Goal: Transaction & Acquisition: Purchase product/service

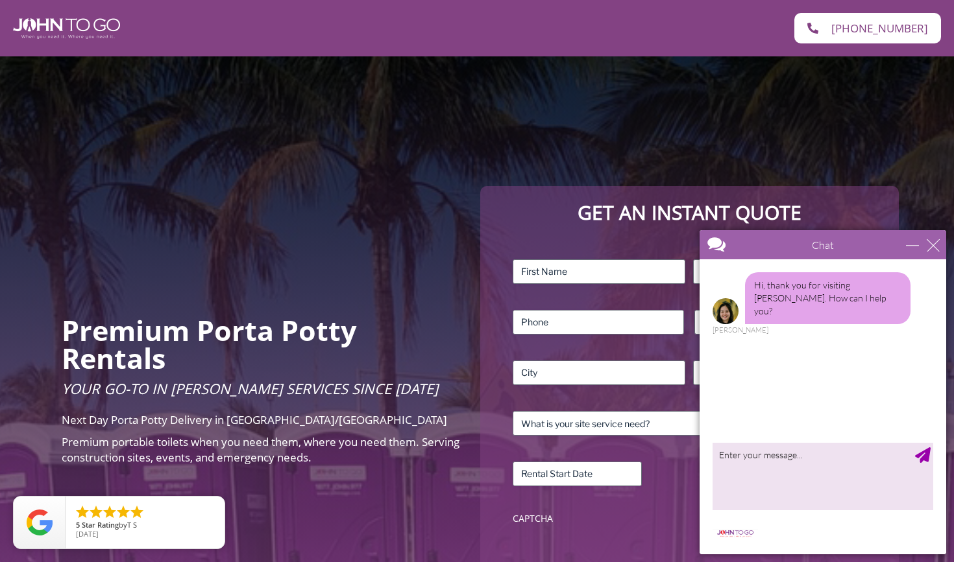
click at [939, 244] on div "Chat" at bounding box center [822, 244] width 246 height 29
click at [931, 248] on div "close" at bounding box center [932, 245] width 13 height 13
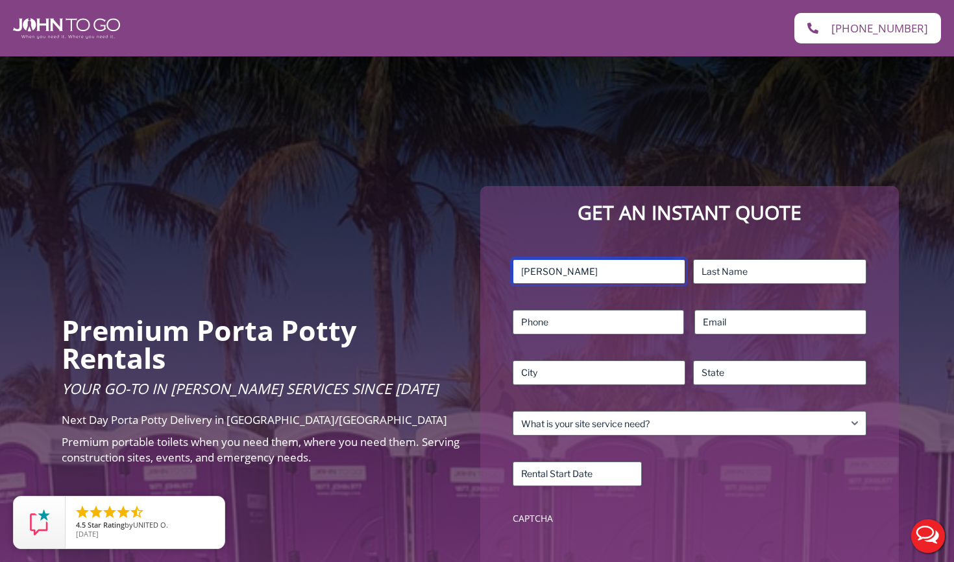
type input "Ashley"
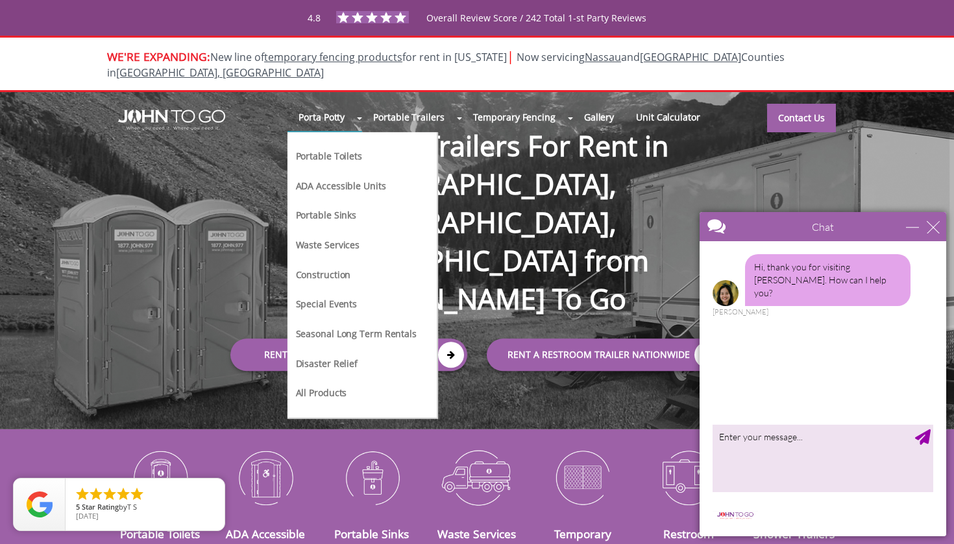
click at [339, 149] on link "Portable Toilets" at bounding box center [328, 156] width 69 height 14
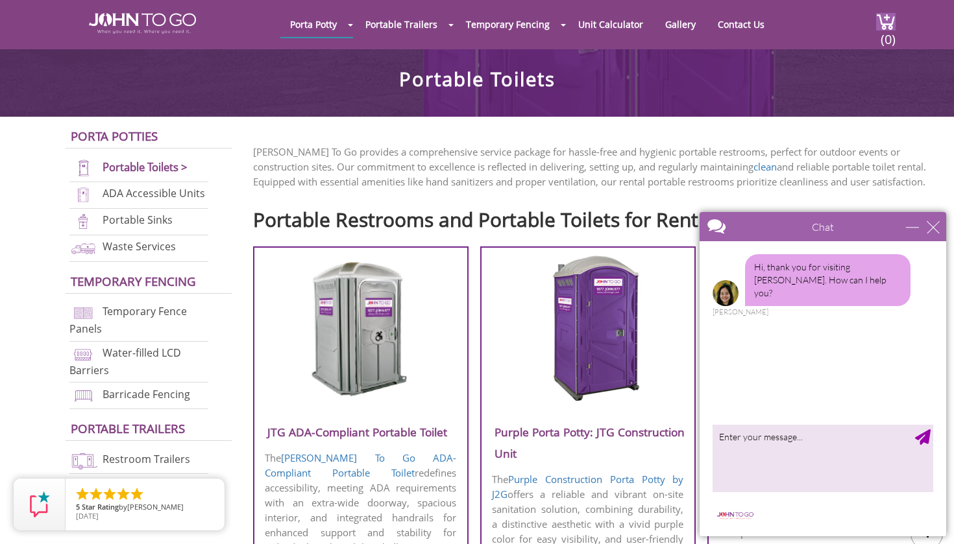
scroll to position [296, 0]
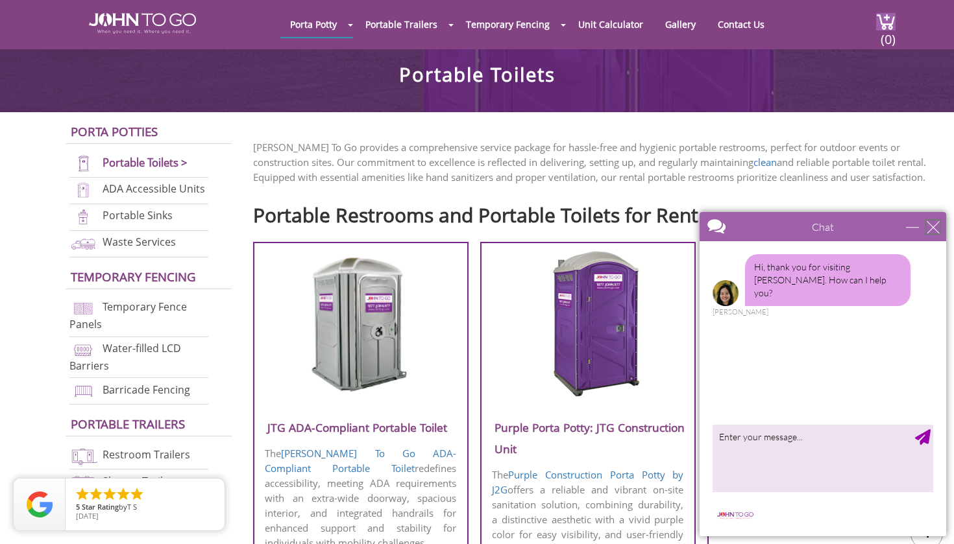
click at [937, 226] on div "close" at bounding box center [932, 227] width 13 height 13
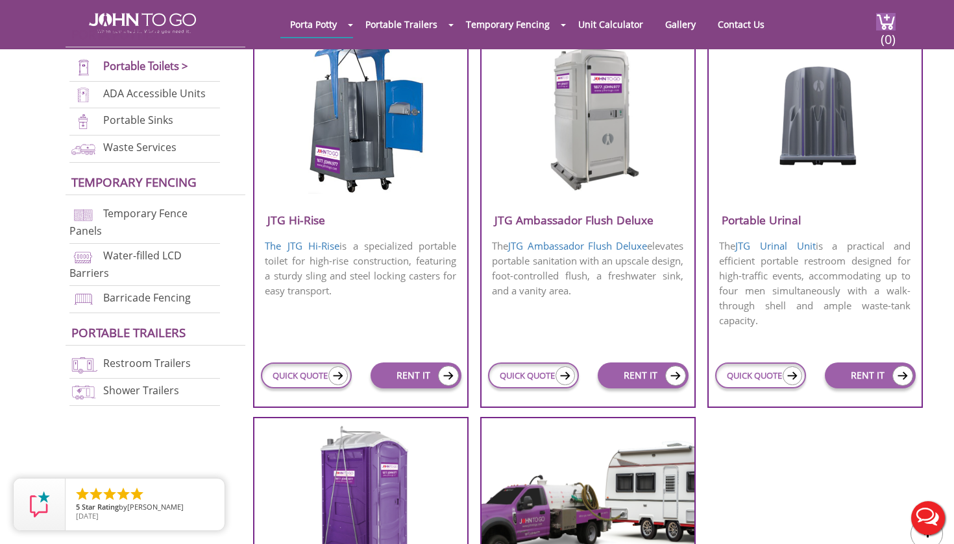
scroll to position [915, 0]
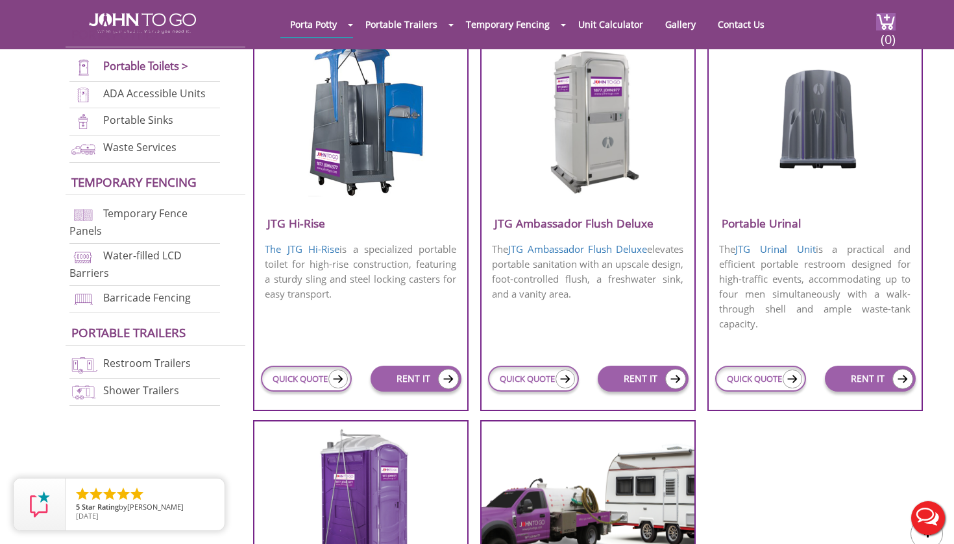
click at [614, 226] on h3 "JTG Ambassador Flush Deluxe" at bounding box center [587, 223] width 213 height 21
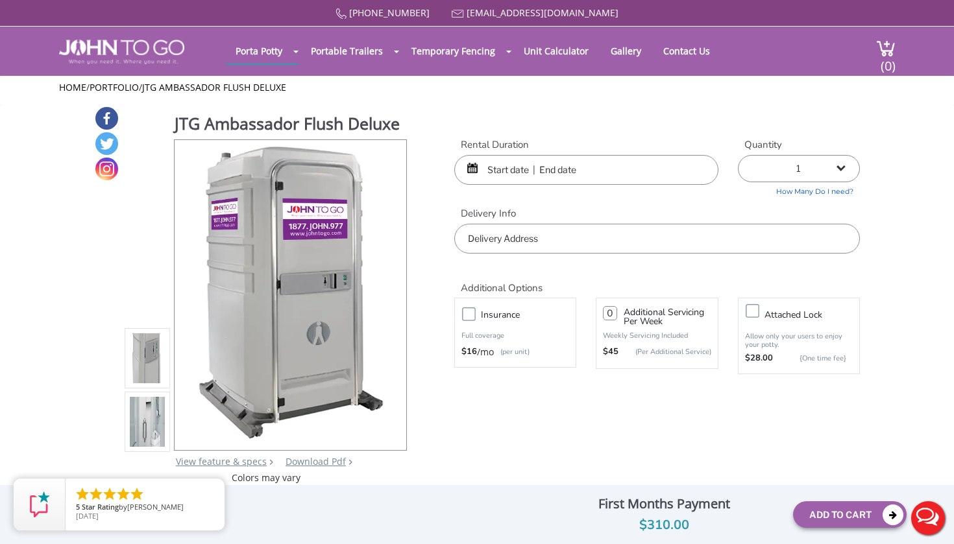
click at [157, 447] on img at bounding box center [147, 425] width 35 height 306
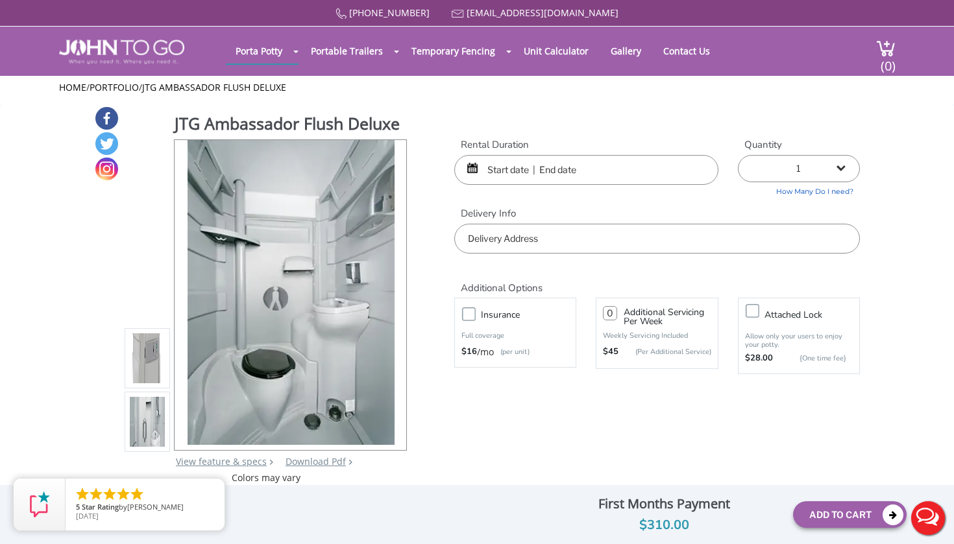
click at [526, 169] on input "text" at bounding box center [586, 170] width 264 height 30
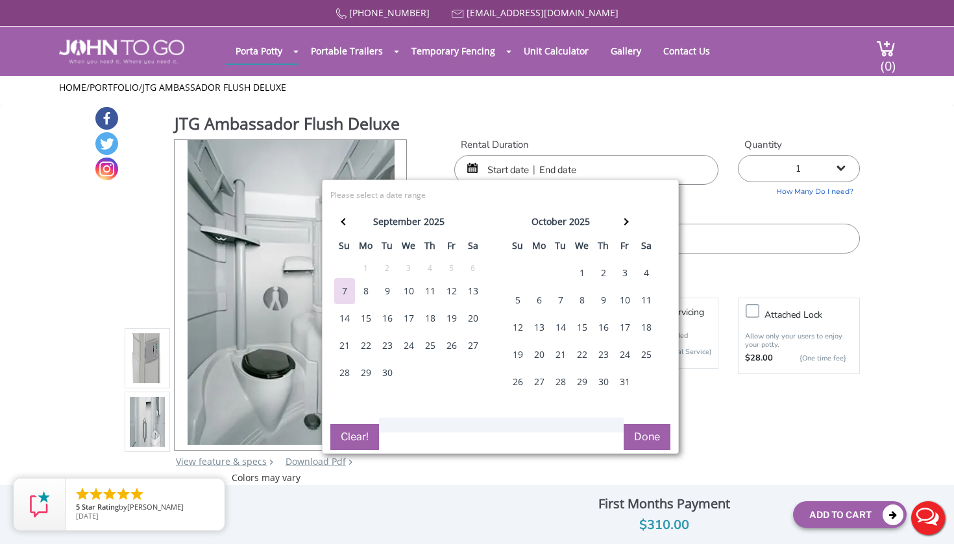
click at [474, 315] on div "20" at bounding box center [473, 319] width 21 height 26
click at [460, 318] on div "19" at bounding box center [451, 319] width 21 height 26
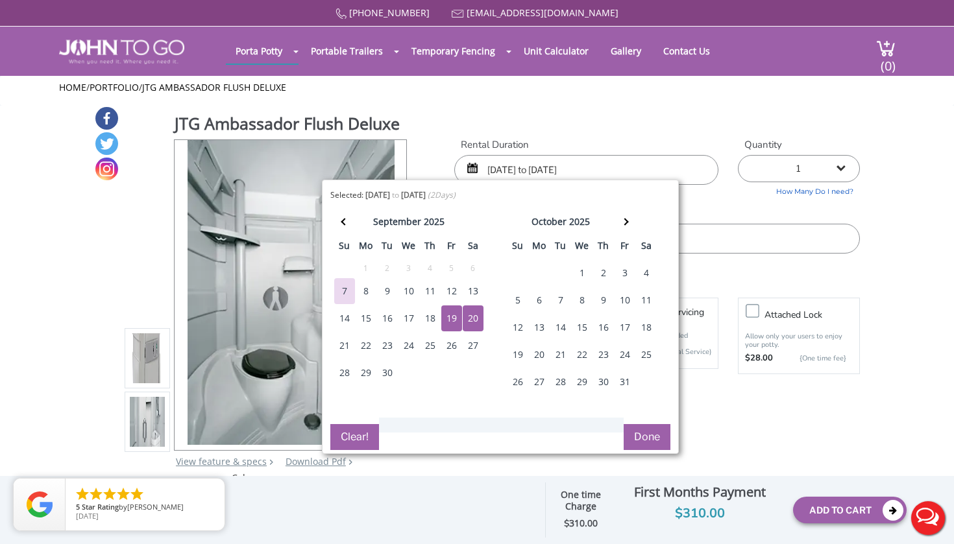
click at [460, 318] on div "19" at bounding box center [451, 319] width 21 height 26
click at [346, 342] on div "21" at bounding box center [344, 346] width 21 height 26
type input "09/19/2025 to 09/21/2025"
click at [686, 81] on ul "Home / Portfolio / JTG Ambassador Flush Deluxe" at bounding box center [477, 87] width 836 height 13
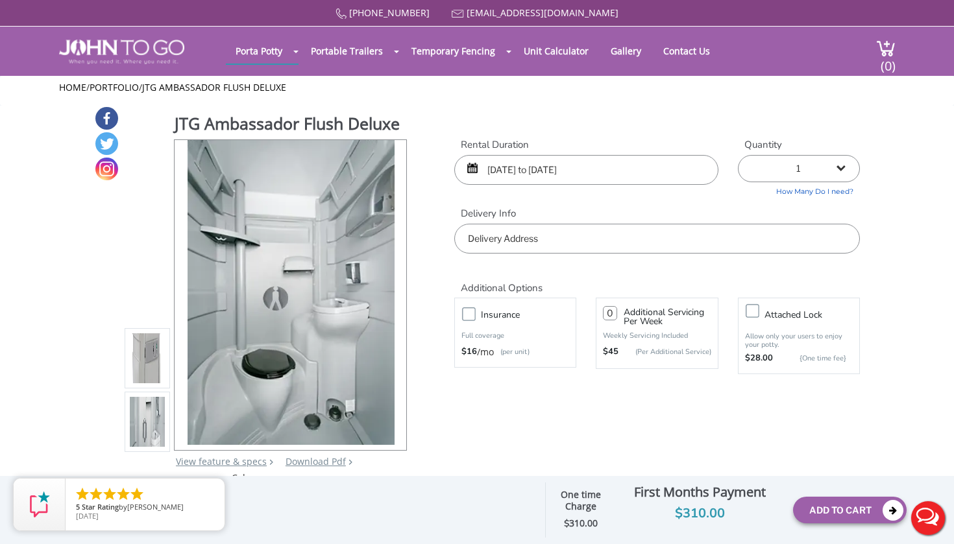
click at [597, 230] on input "text" at bounding box center [656, 239] width 405 height 30
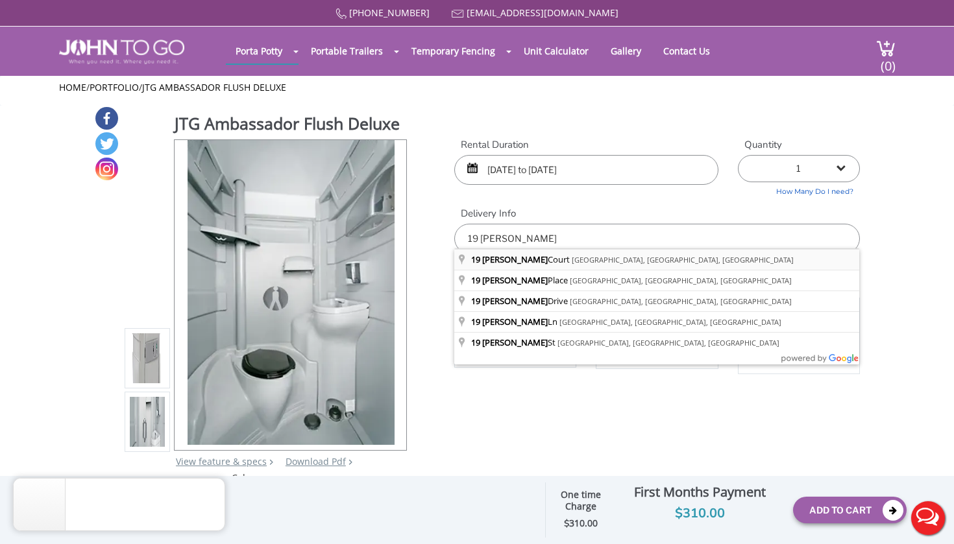
type input "19 Kimble Court, Pompton Plains, NJ, USA"
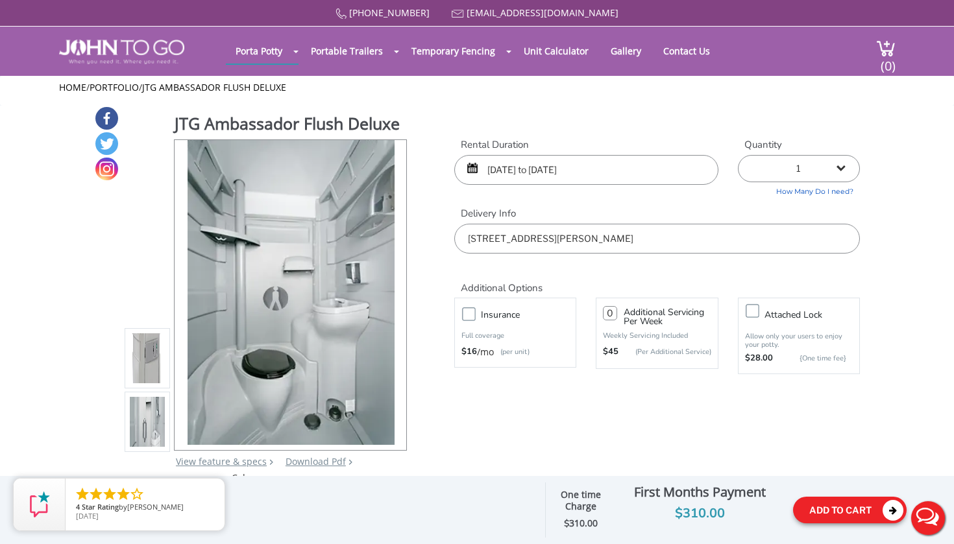
click at [835, 513] on button "Add To Cart" at bounding box center [850, 510] width 114 height 27
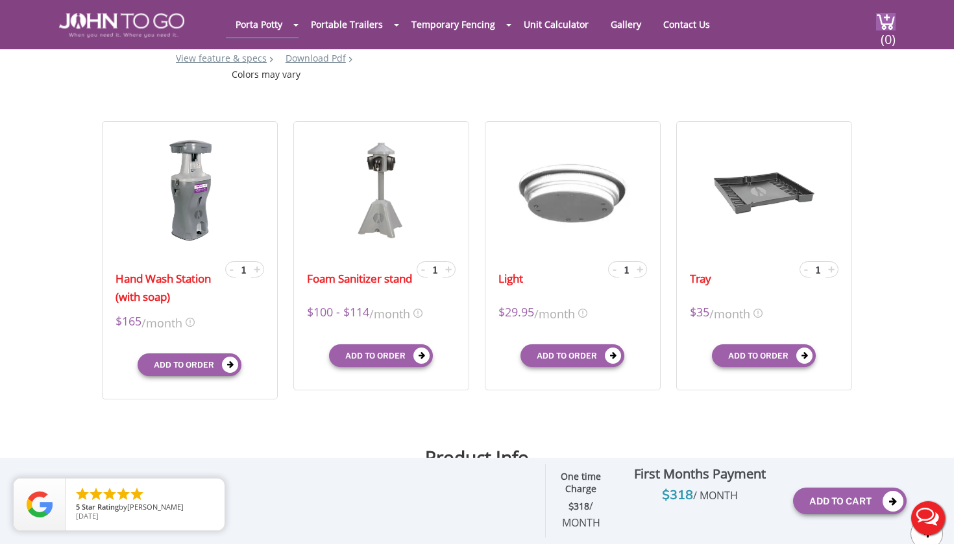
scroll to position [364, 0]
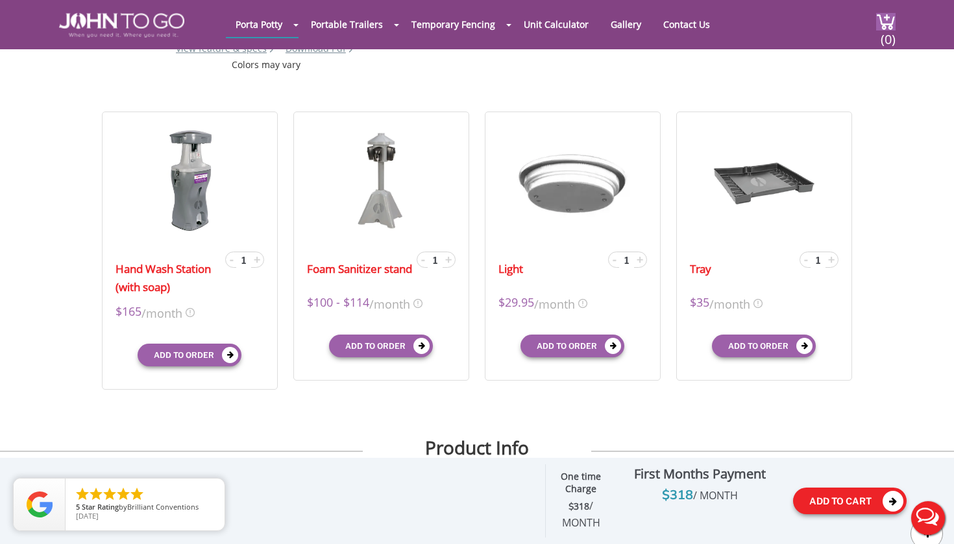
click at [822, 506] on button "Add To Cart" at bounding box center [850, 501] width 114 height 27
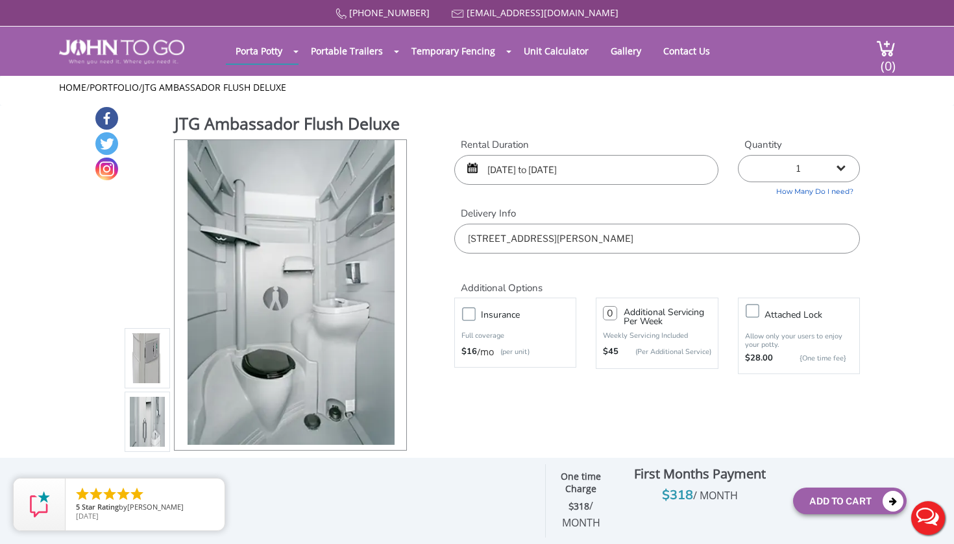
scroll to position [0, 0]
click at [821, 494] on button "Add To Cart" at bounding box center [850, 501] width 114 height 27
click at [861, 518] on div "Add To Cart" at bounding box center [850, 501] width 114 height 46
click at [861, 511] on button "Add To Cart" at bounding box center [850, 501] width 114 height 27
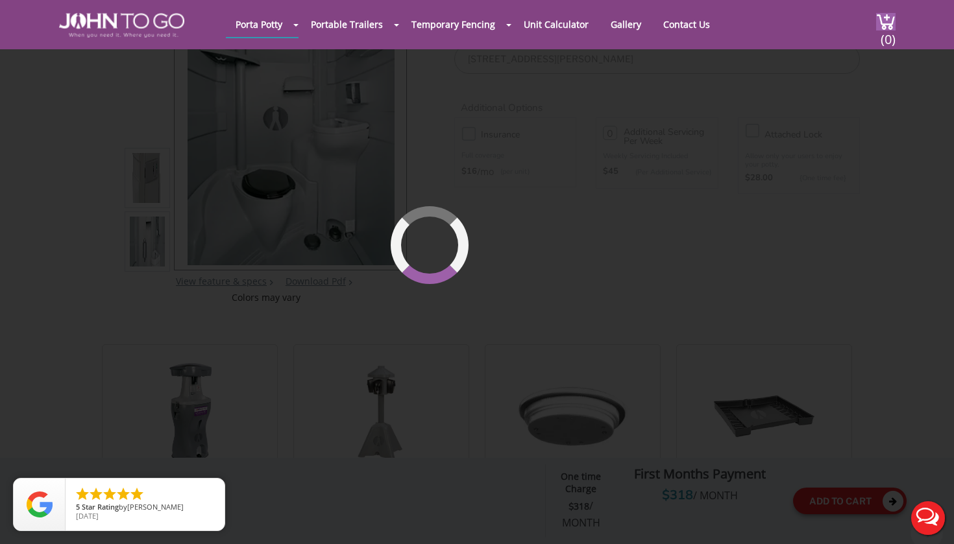
scroll to position [134, 0]
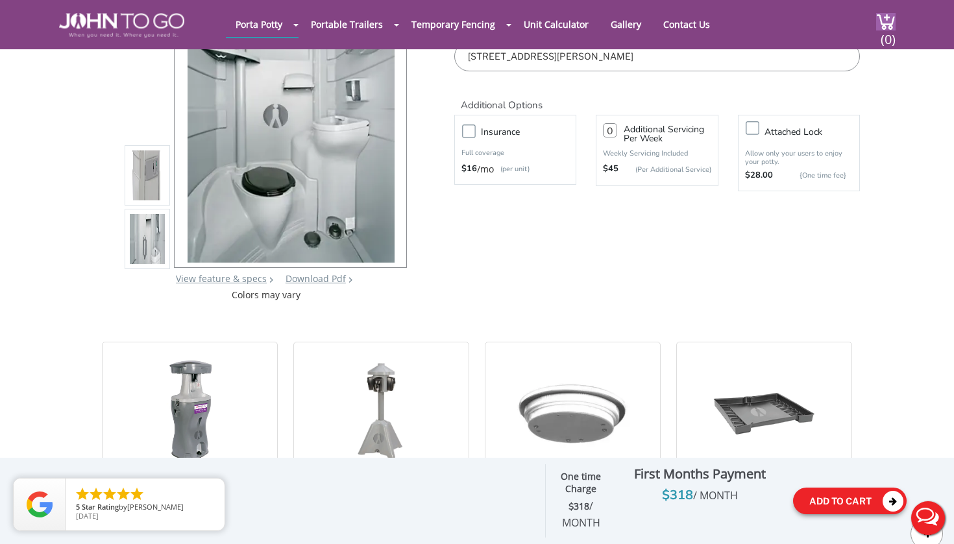
click at [861, 511] on button "Add To Cart" at bounding box center [850, 501] width 114 height 27
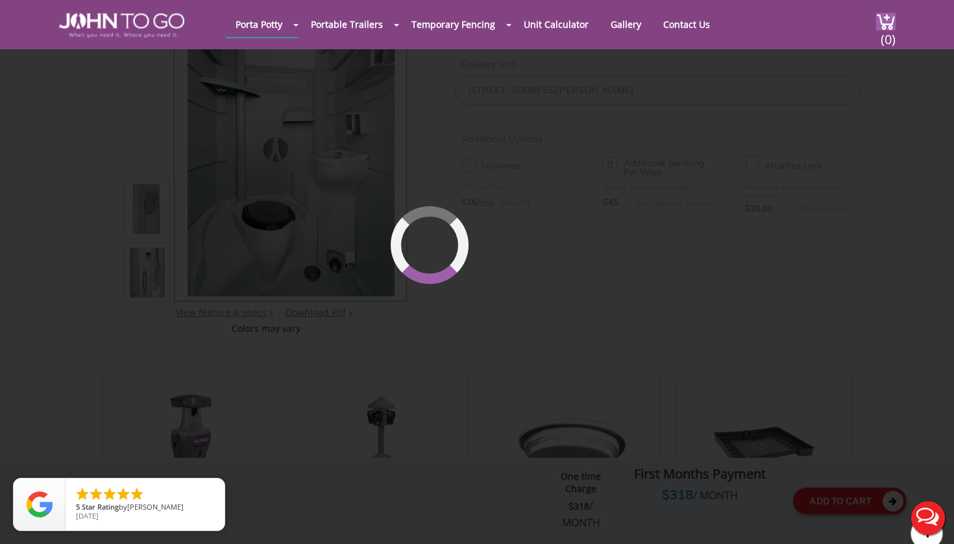
scroll to position [89, 0]
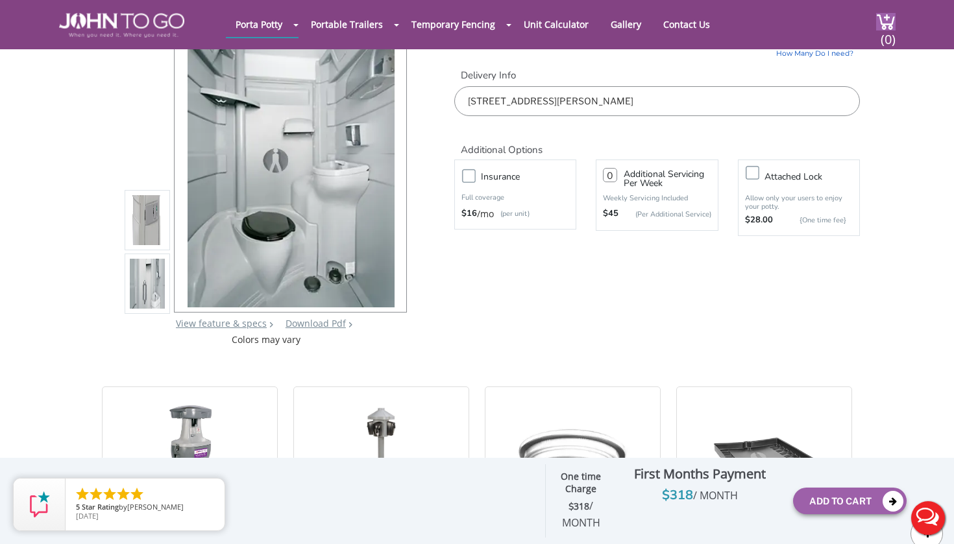
click at [694, 501] on span "/ MONTH" at bounding box center [715, 495] width 45 height 14
click at [669, 495] on div "$318 / MONTH" at bounding box center [699, 495] width 167 height 21
click at [554, 522] on div "$ 318 / MONTH" at bounding box center [581, 514] width 60 height 33
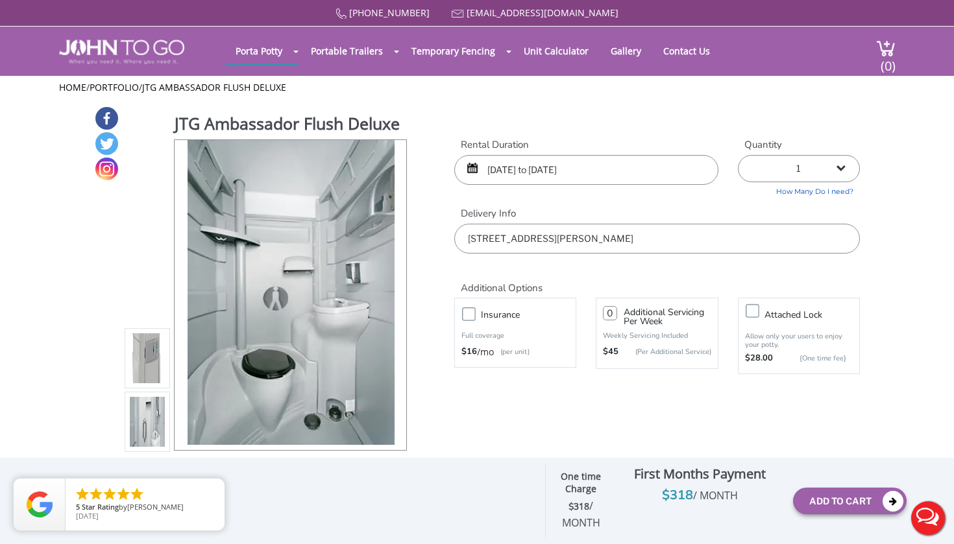
scroll to position [0, 0]
click at [891, 507] on icon at bounding box center [892, 501] width 21 height 21
click at [880, 52] on span "(0)" at bounding box center [888, 61] width 16 height 28
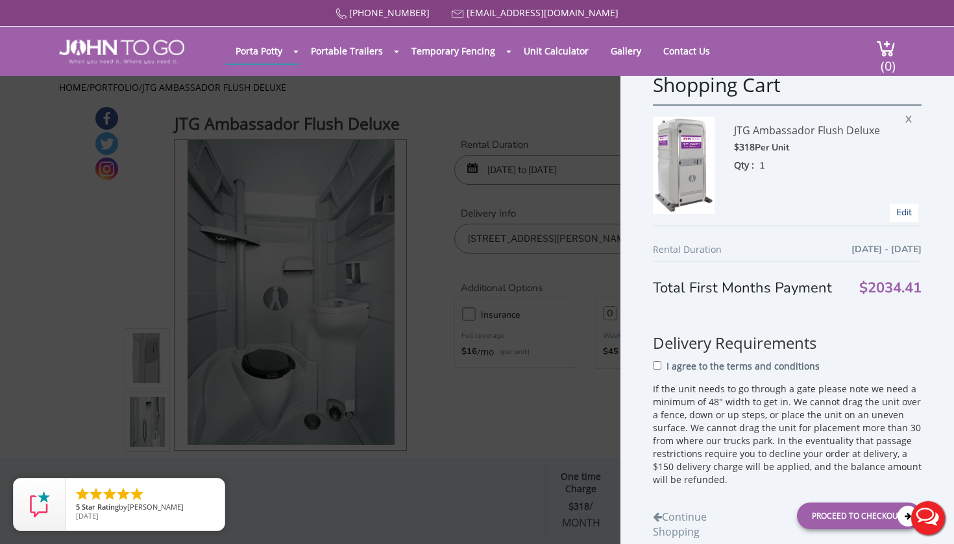
click at [898, 215] on link "Edit" at bounding box center [904, 212] width 16 height 12
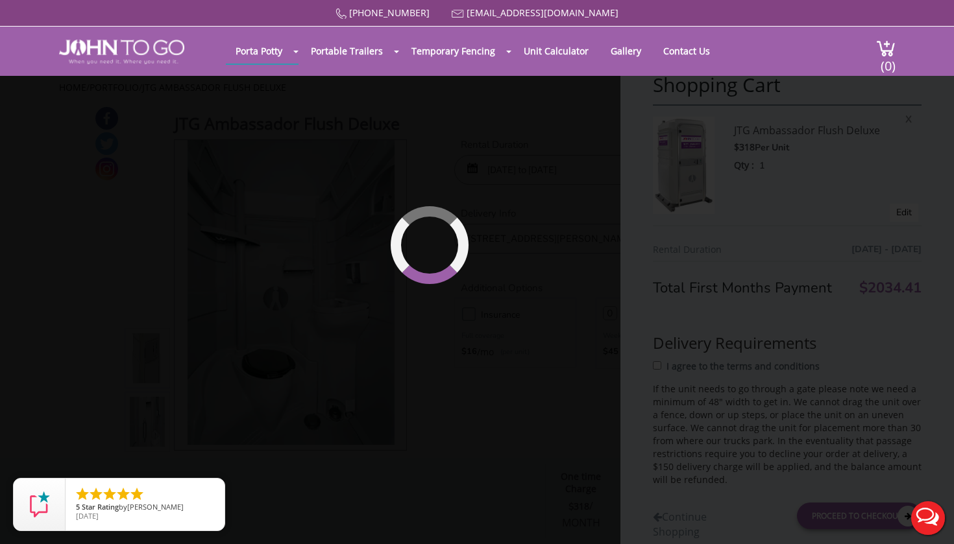
type input "09/19/2025 to 09/21/2025"
type input "0"
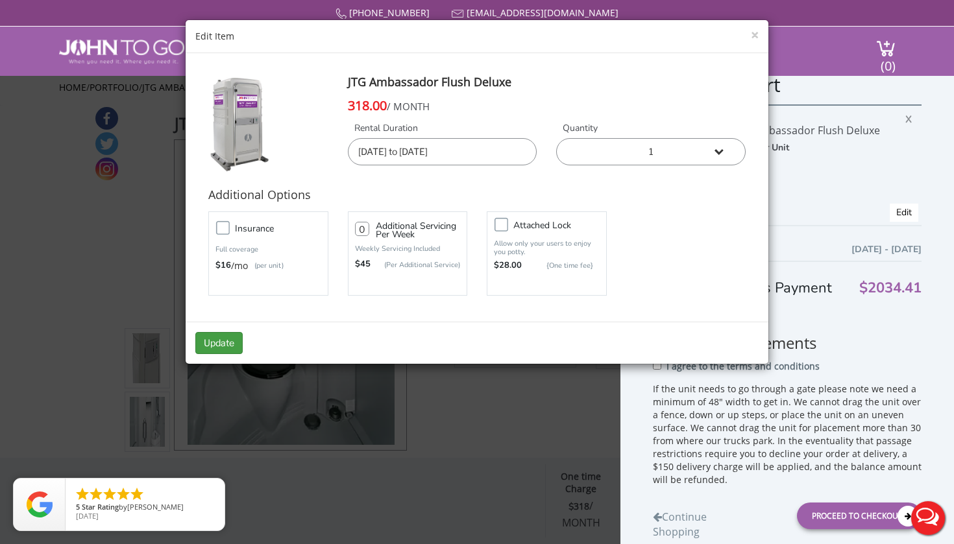
click at [230, 341] on button "Update" at bounding box center [218, 343] width 47 height 22
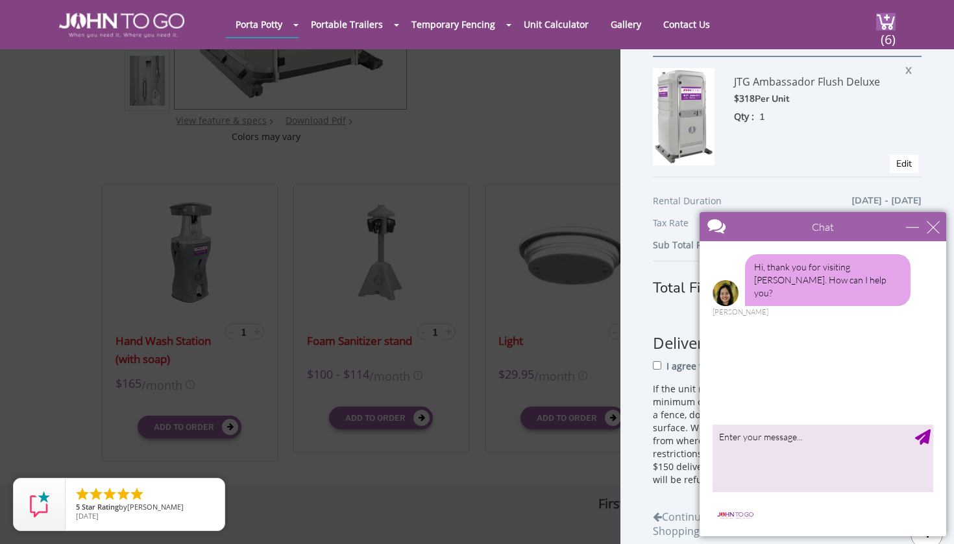
scroll to position [294, 0]
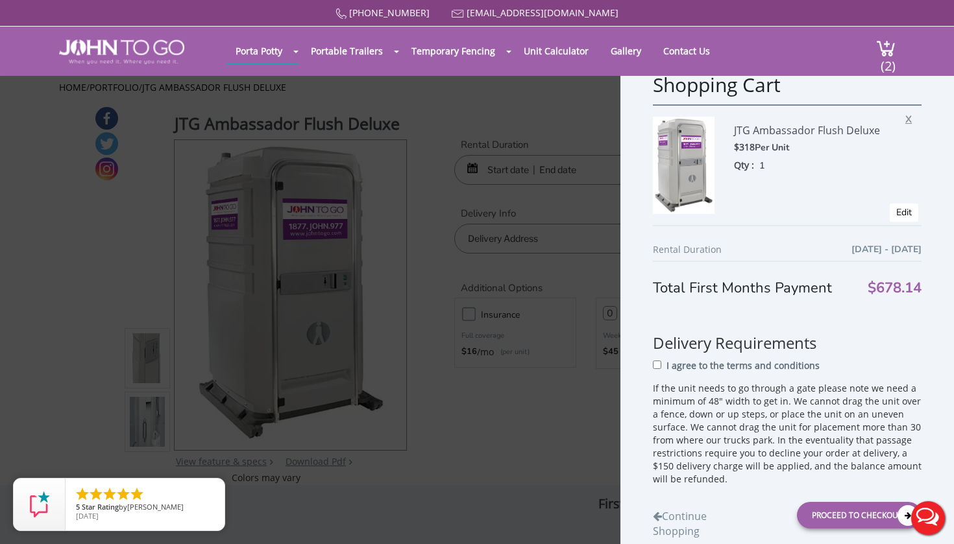
click at [906, 118] on span "X" at bounding box center [911, 117] width 13 height 17
click at [814, 509] on div "Proceed to Checkout" at bounding box center [859, 516] width 125 height 27
click at [660, 372] on div "I agree to the terms and conditions" at bounding box center [787, 369] width 269 height 25
click at [660, 366] on input "I agree to the terms and conditions" at bounding box center [660, 365] width 8 height 8
checkbox input "true"
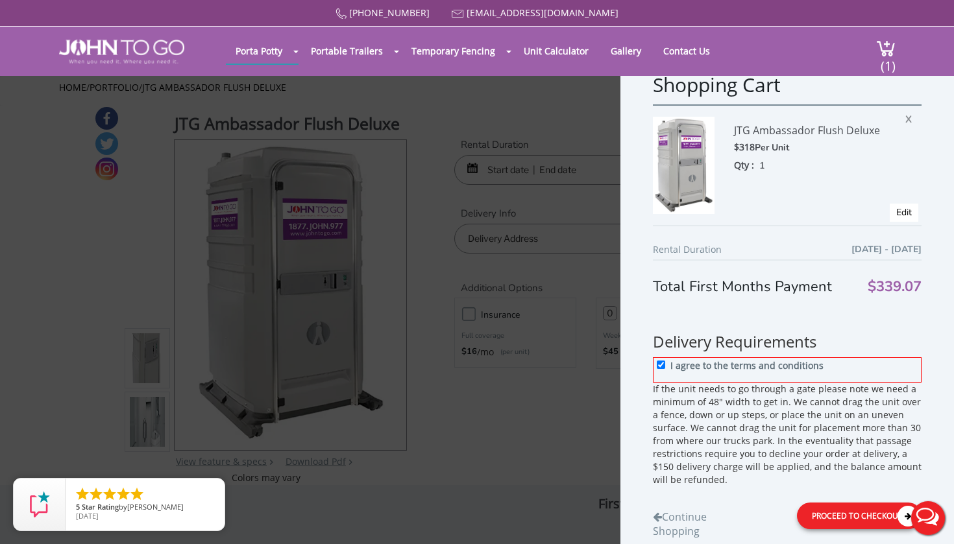
click at [808, 514] on div "Proceed to Checkout" at bounding box center [859, 516] width 125 height 27
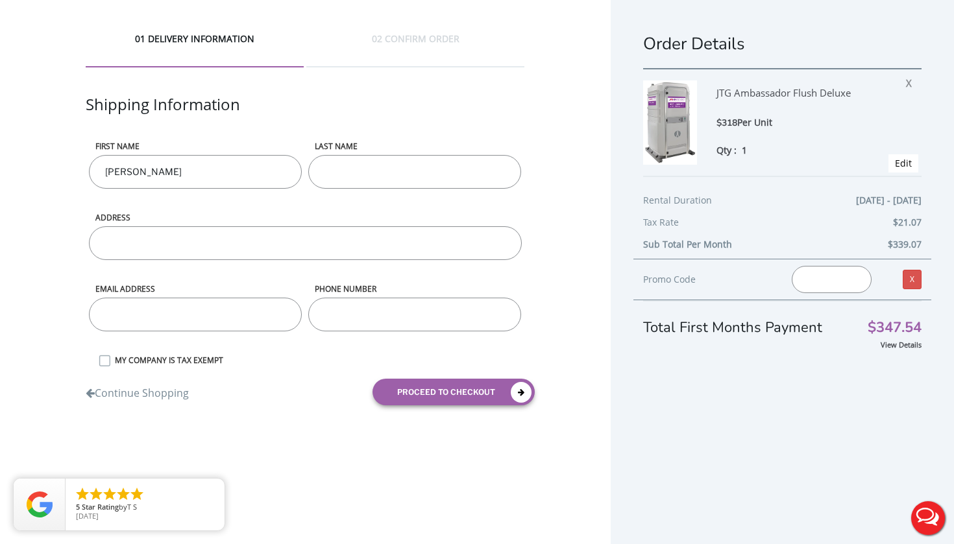
type input "[PERSON_NAME]"
type input "Nizzardo"
click at [245, 251] on input "19 Kimble Court" at bounding box center [305, 243] width 432 height 34
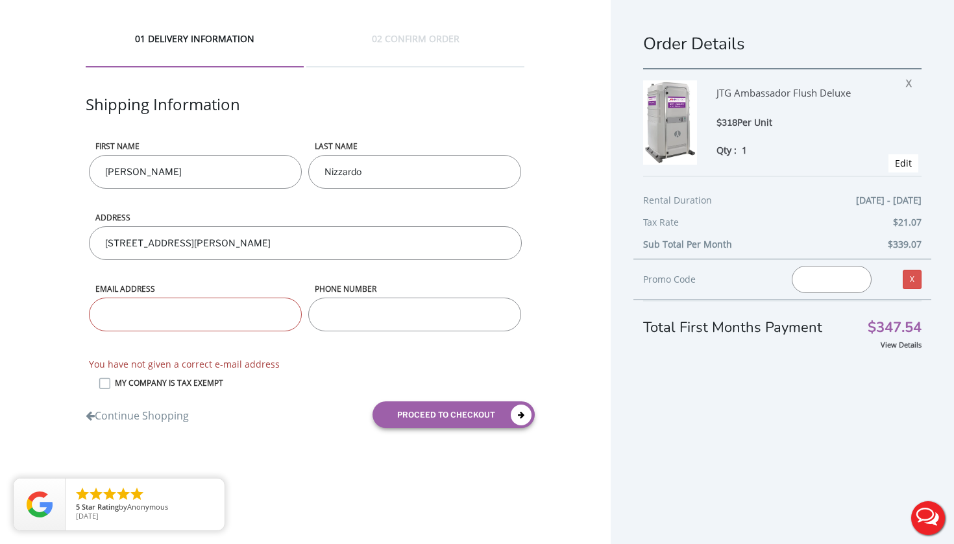
type input "19 Kimble Court Pompton Plains NJ 07444"
click at [195, 318] on input "email" at bounding box center [195, 315] width 213 height 34
type input "as"
type input "[EMAIL_ADDRESS][DOMAIN_NAME]"
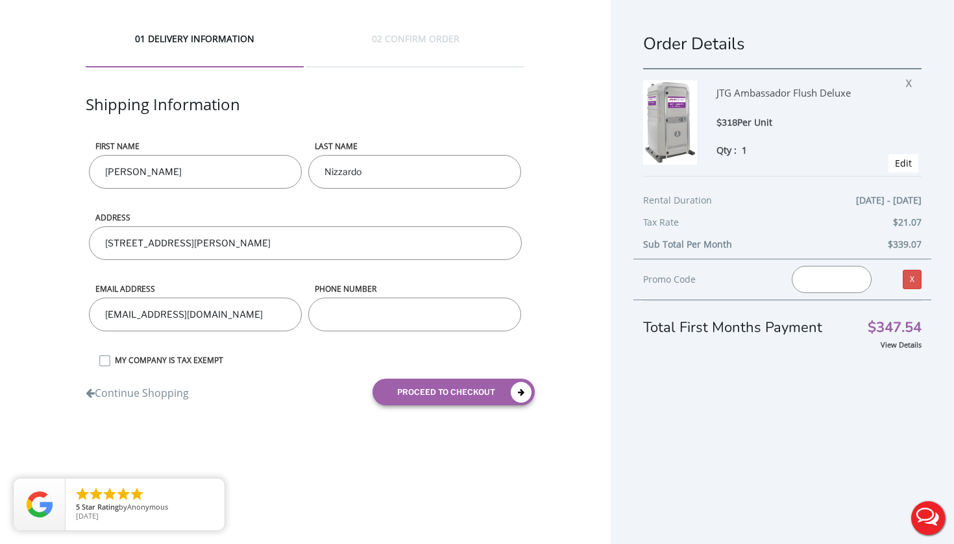
click at [354, 300] on input "phone number" at bounding box center [414, 315] width 213 height 34
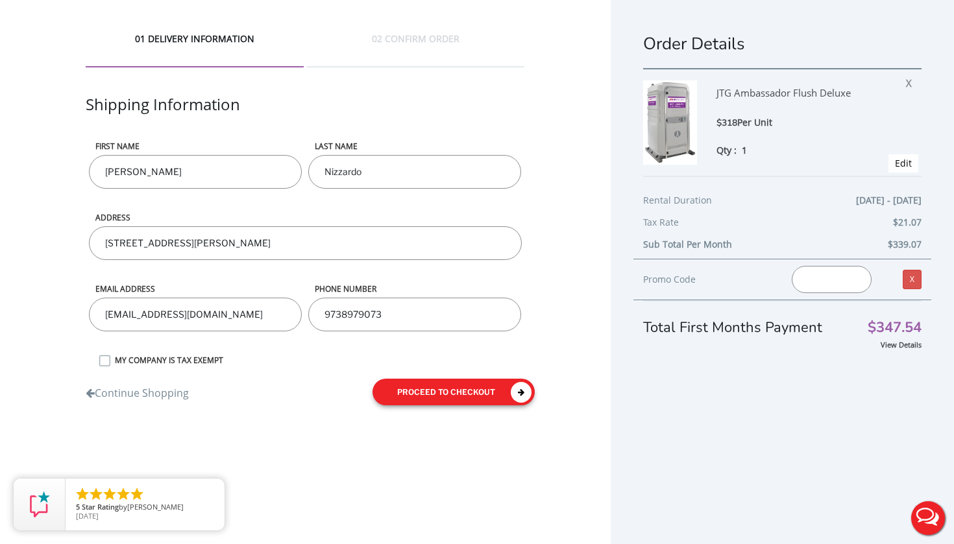
type input "9738979073"
click at [449, 400] on button "proceed to checkout" at bounding box center [453, 392] width 162 height 27
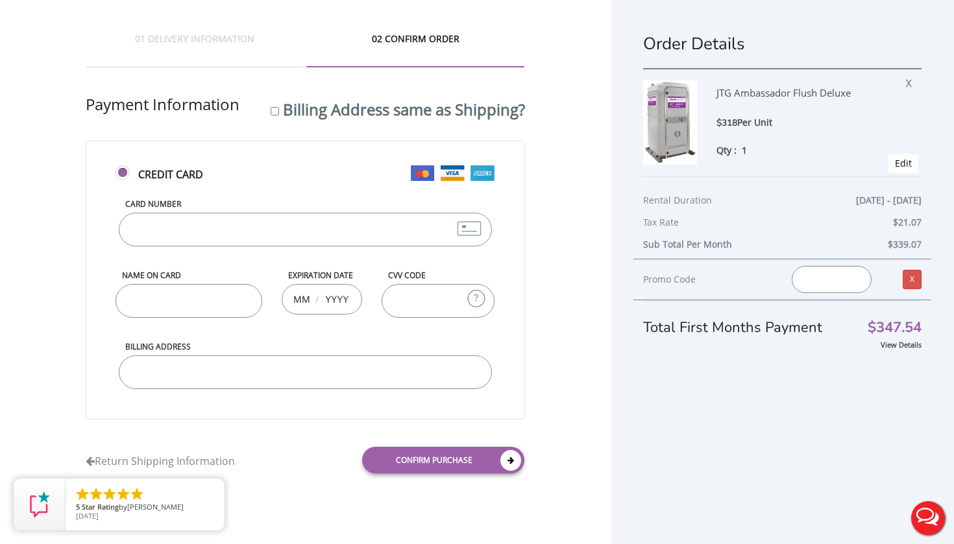
click at [256, 232] on input "Card Number" at bounding box center [305, 230] width 372 height 34
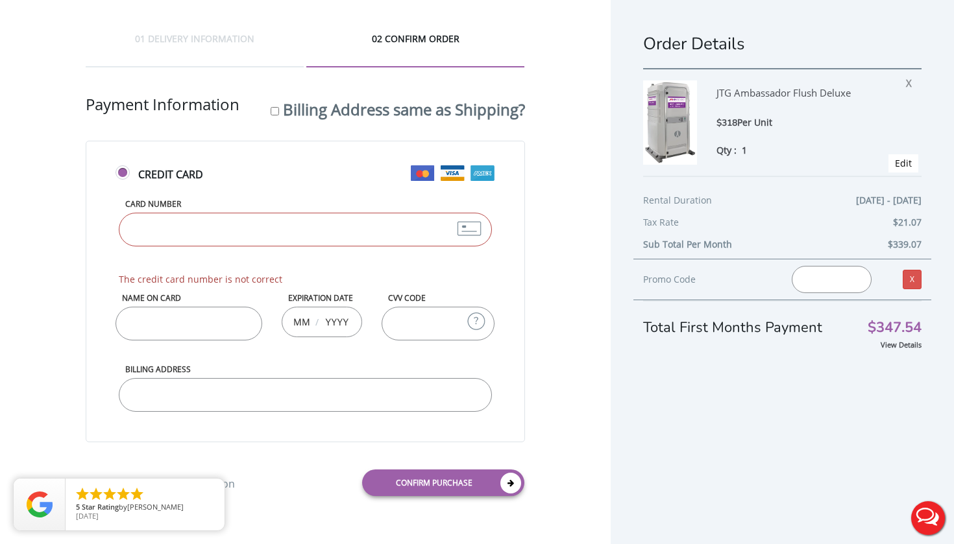
type input "4388576157441356"
type input "Vincent Musci"
type input "08"
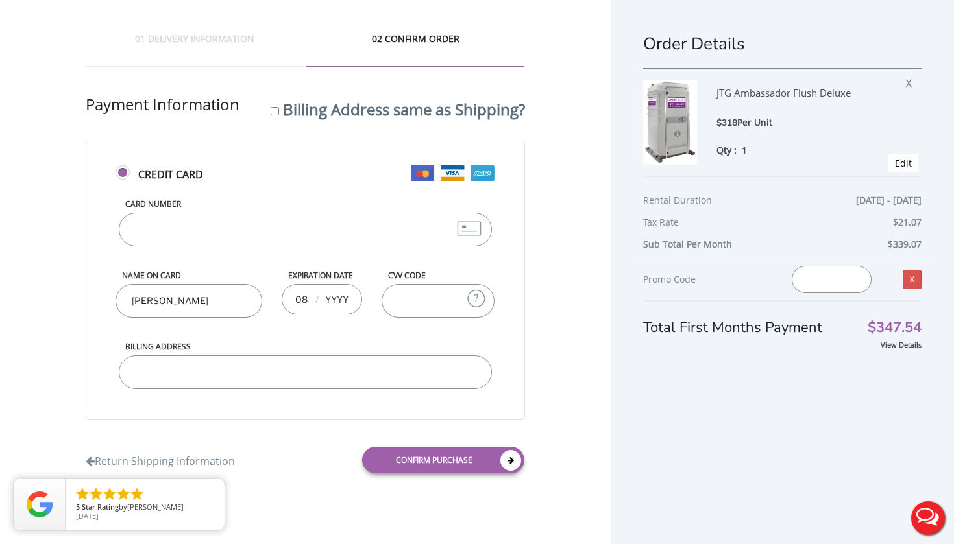
type input "2027"
type input "745"
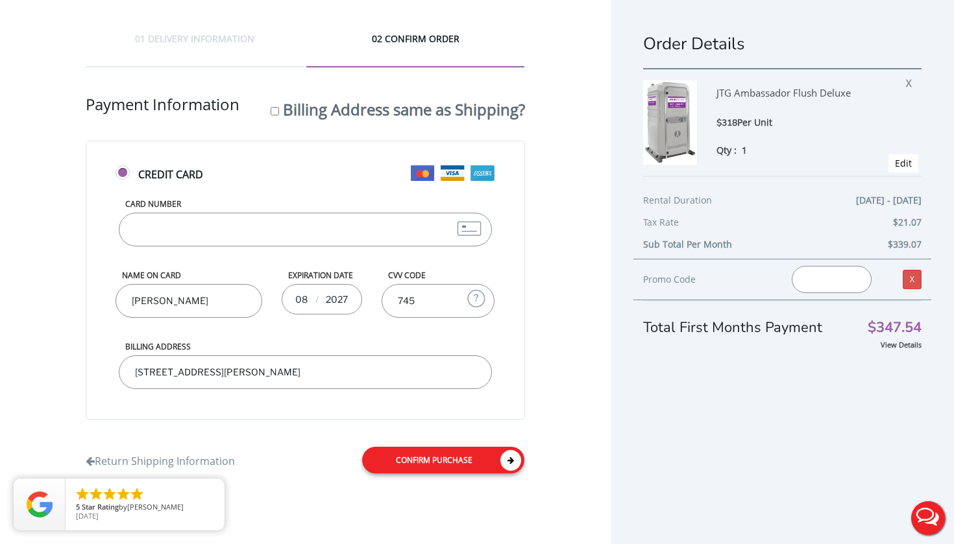
type input "5547 Henry Loop Circle"
click at [426, 463] on link "Confirm purchase" at bounding box center [443, 460] width 162 height 27
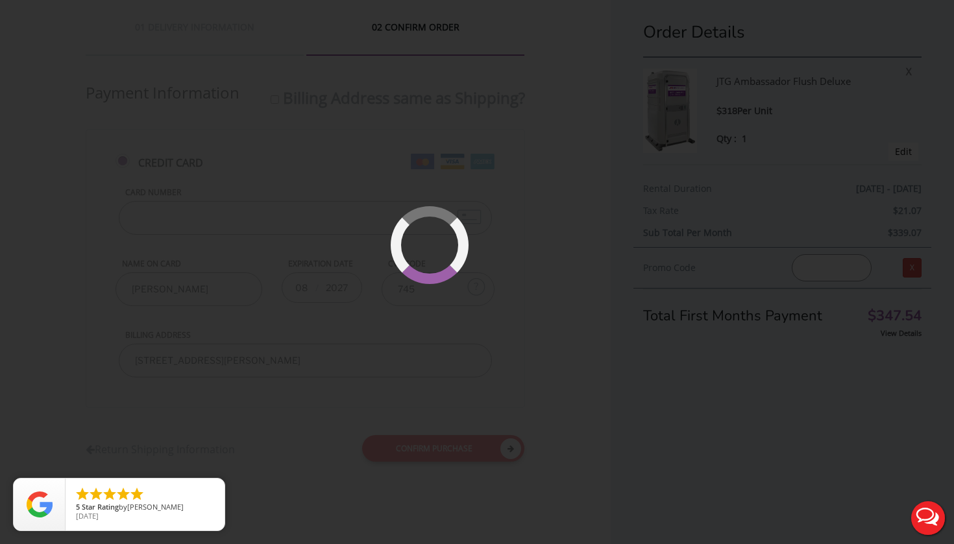
scroll to position [27, 0]
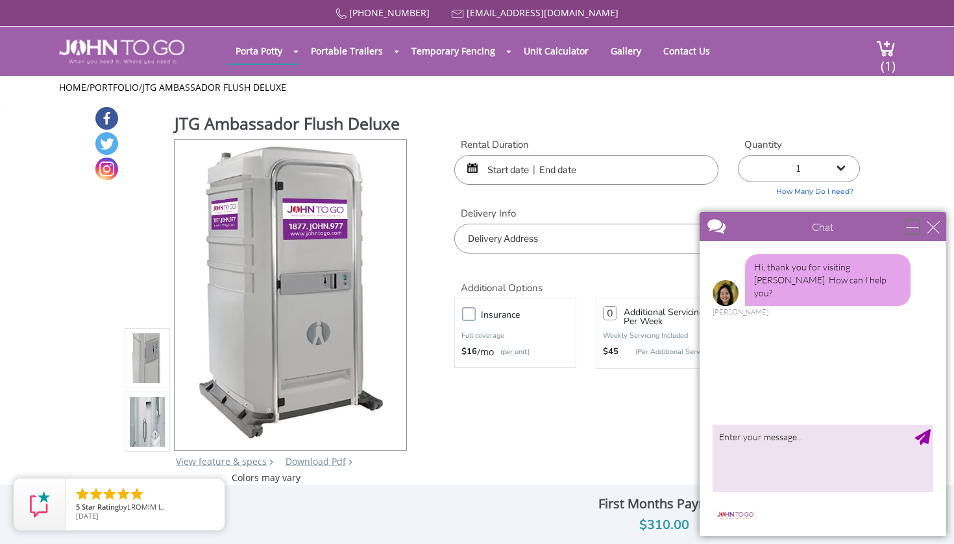
click at [919, 229] on div "minimize" at bounding box center [912, 227] width 13 height 13
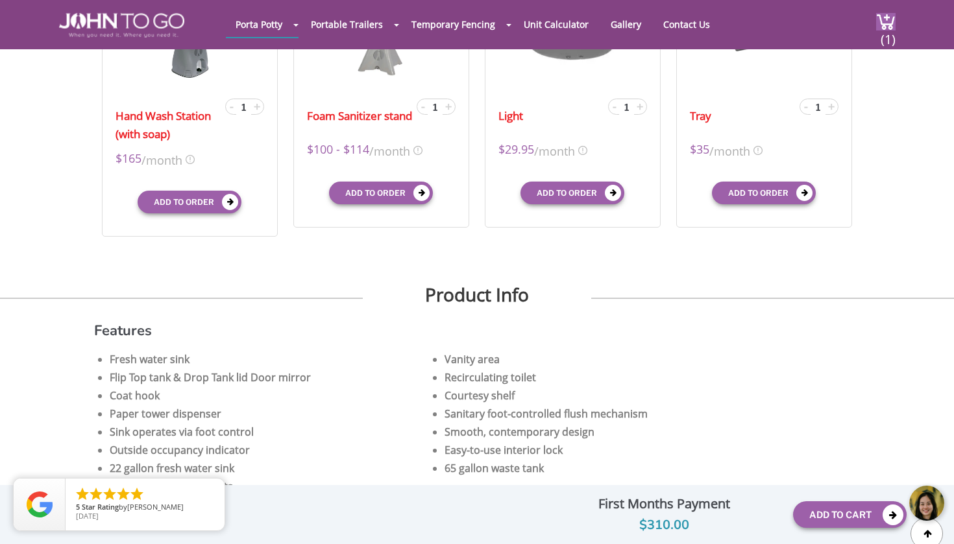
scroll to position [466, 0]
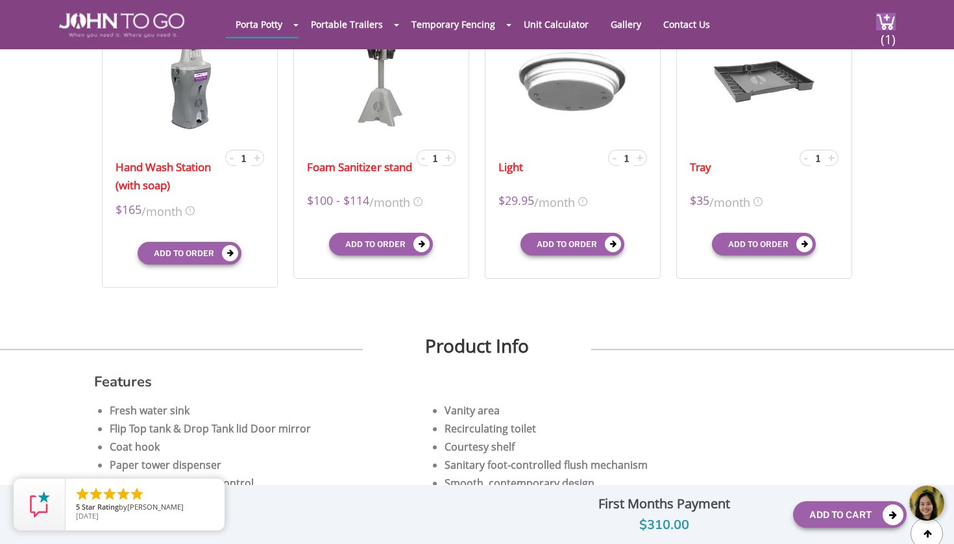
click at [826, 516] on body at bounding box center [856, 503] width 195 height 54
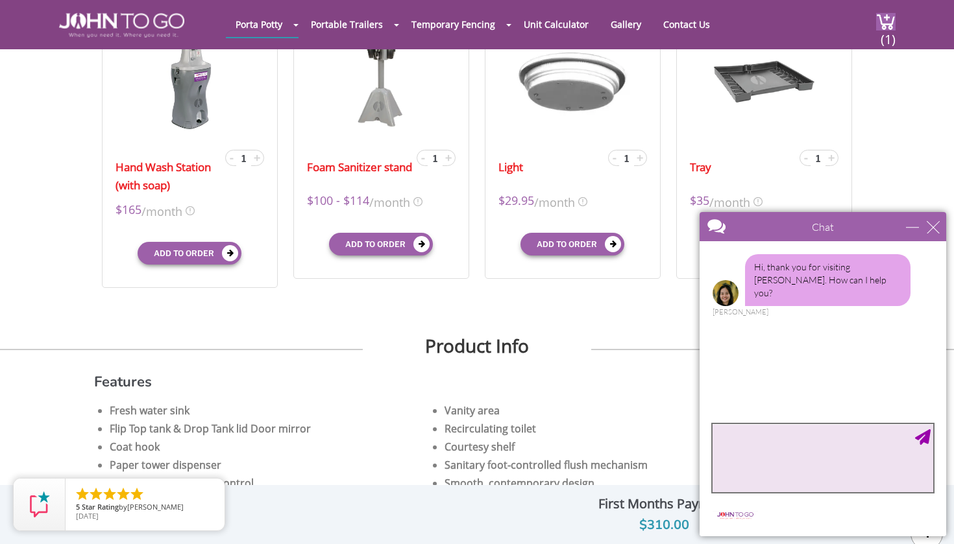
click at [758, 467] on textarea "type your message" at bounding box center [822, 458] width 221 height 68
type textarea "I am trying to rent a portable toilet and its not working"
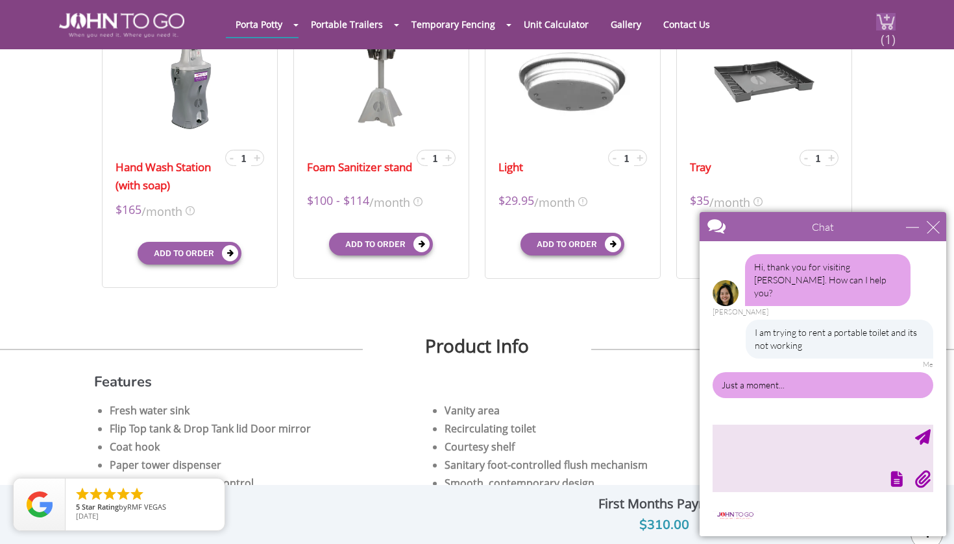
click at [876, 26] on img at bounding box center [885, 22] width 19 height 18
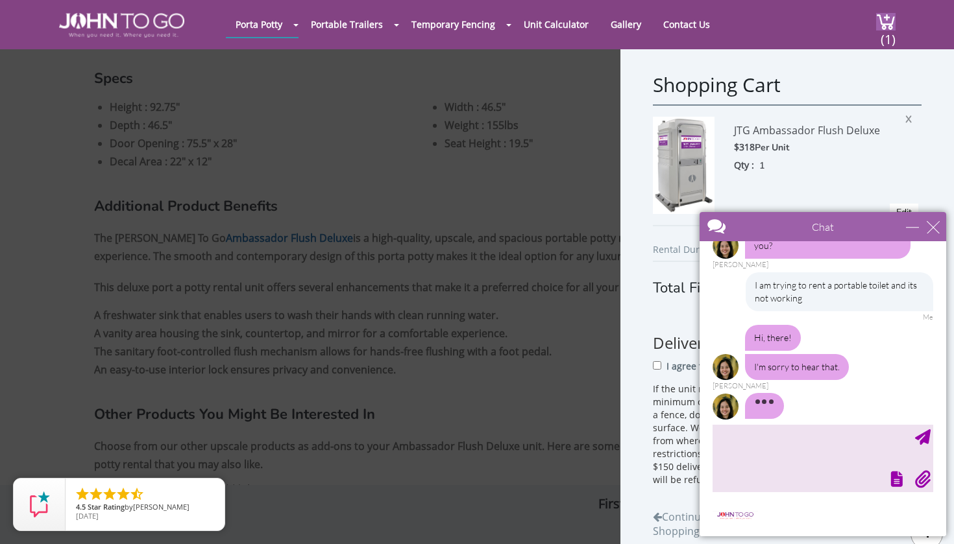
scroll to position [76, 0]
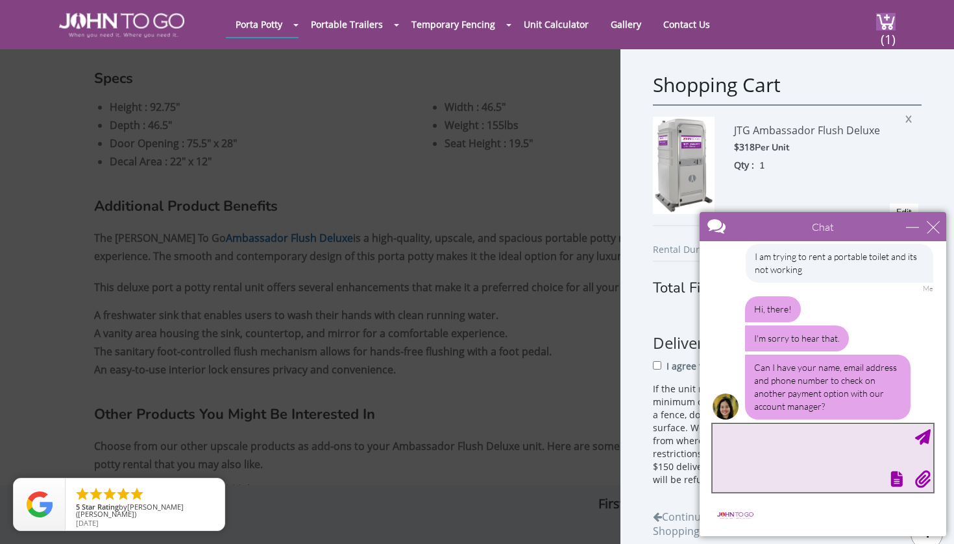
click at [828, 447] on textarea "type your message" at bounding box center [822, 458] width 221 height 68
type textarea "I would like to rent the JTG ambassador flush deluxe"
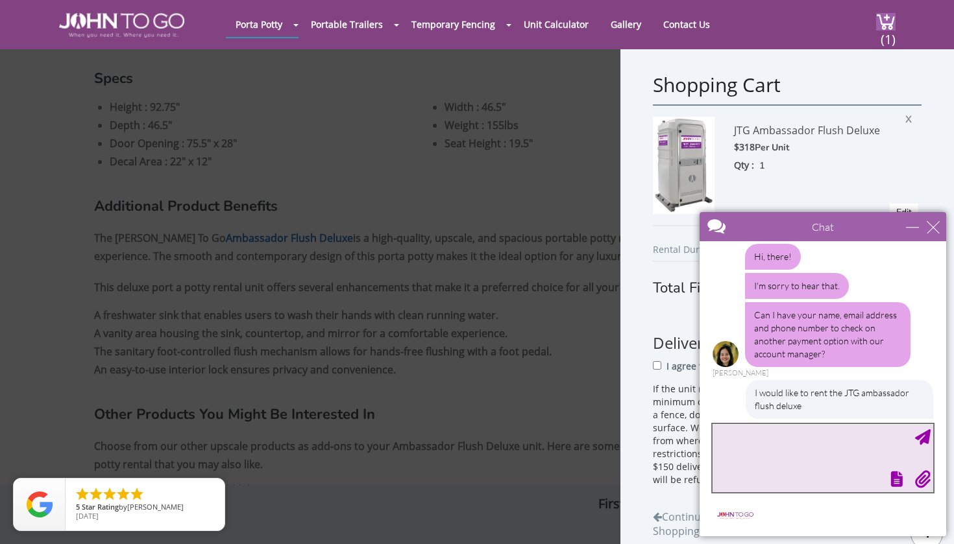
scroll to position [168, 0]
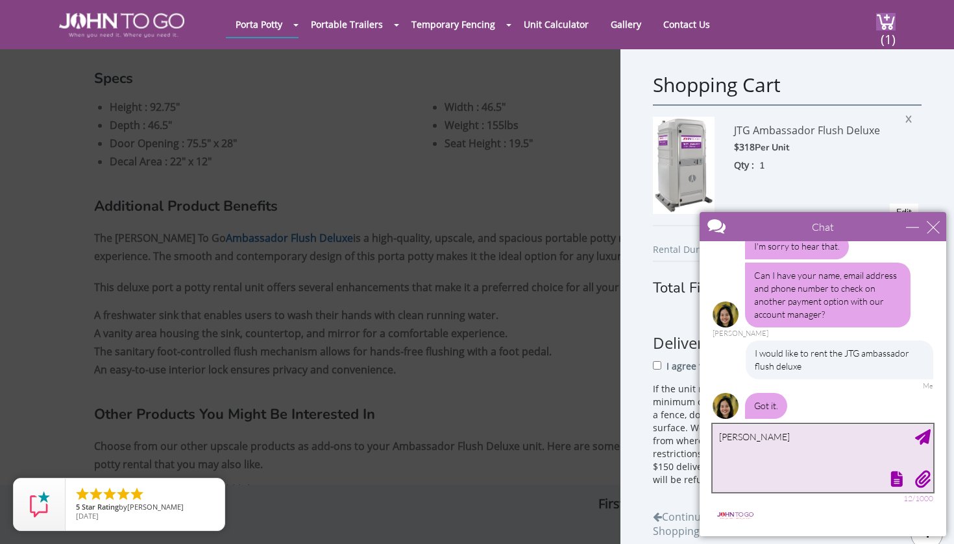
type textarea "[PERSON_NAME]"
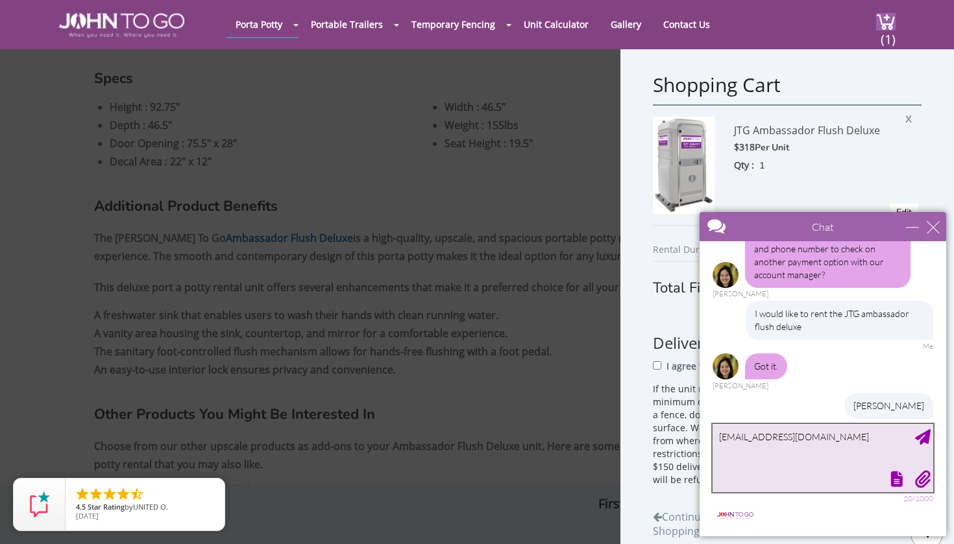
type textarea "[EMAIL_ADDRESS][DOMAIN_NAME]"
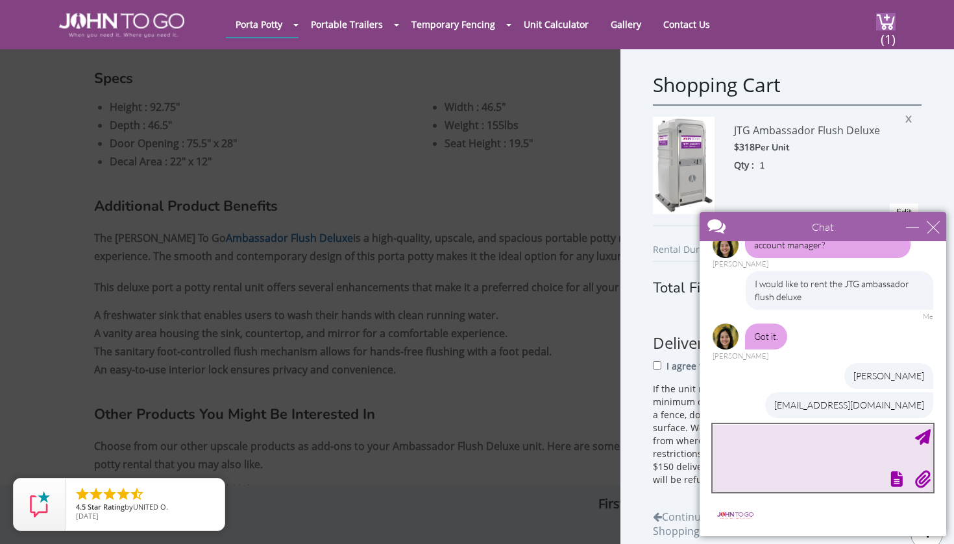
scroll to position [237, 0]
type textarea "[PERSON_NAME]"
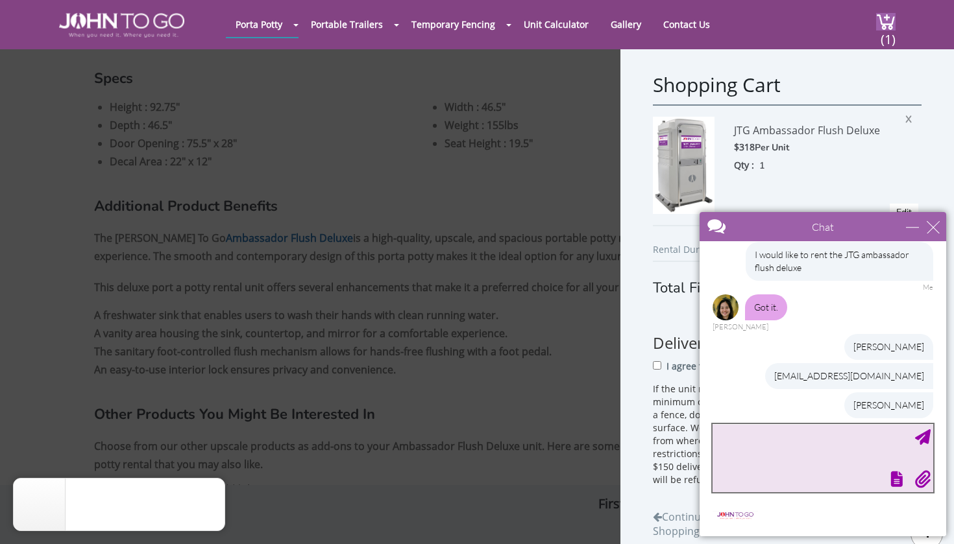
scroll to position [266, 0]
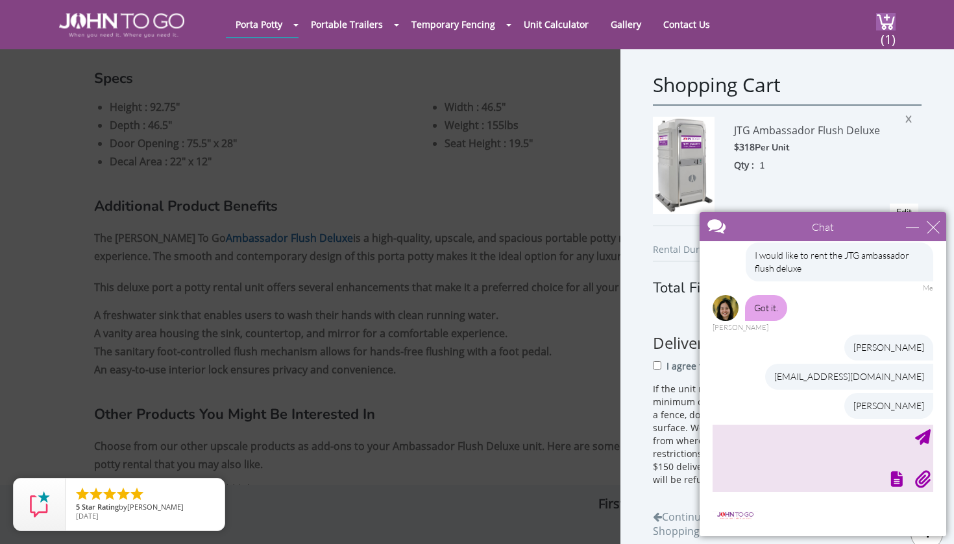
click at [886, 393] on div "[PERSON_NAME]" at bounding box center [888, 406] width 89 height 26
click at [920, 393] on div "Ashley Nizzardp" at bounding box center [888, 406] width 89 height 26
click at [806, 466] on textarea "type your message" at bounding box center [822, 458] width 221 height 68
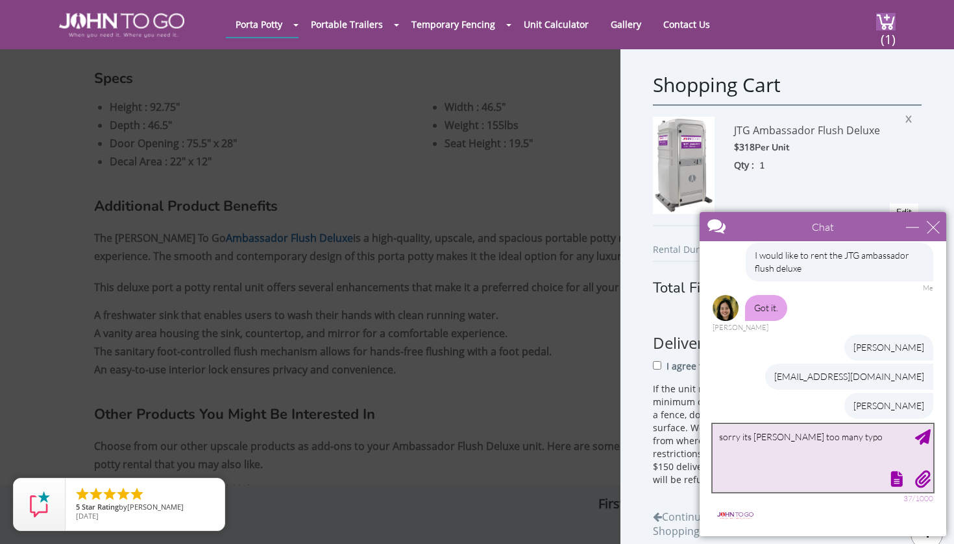
type textarea "sorry its Ashley Nizzardo too many typos"
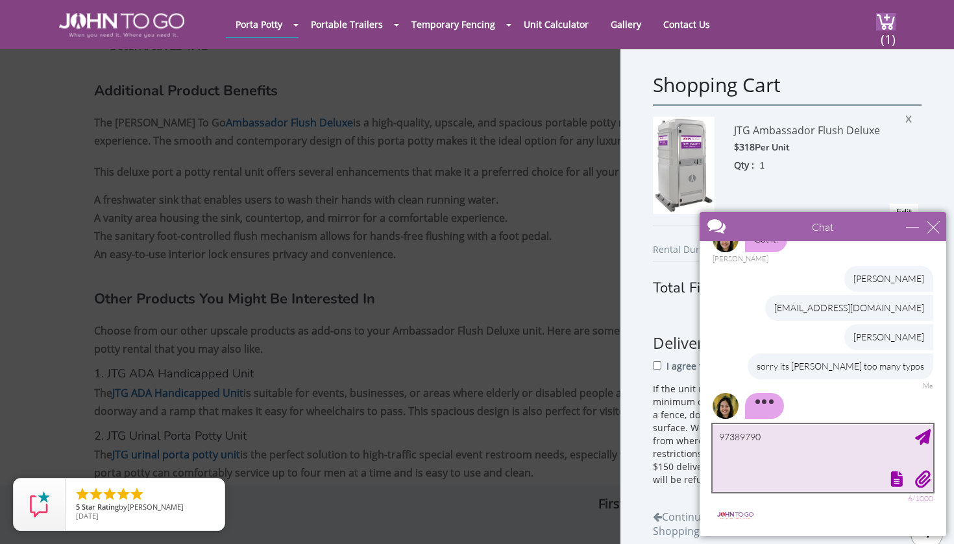
scroll to position [295, 0]
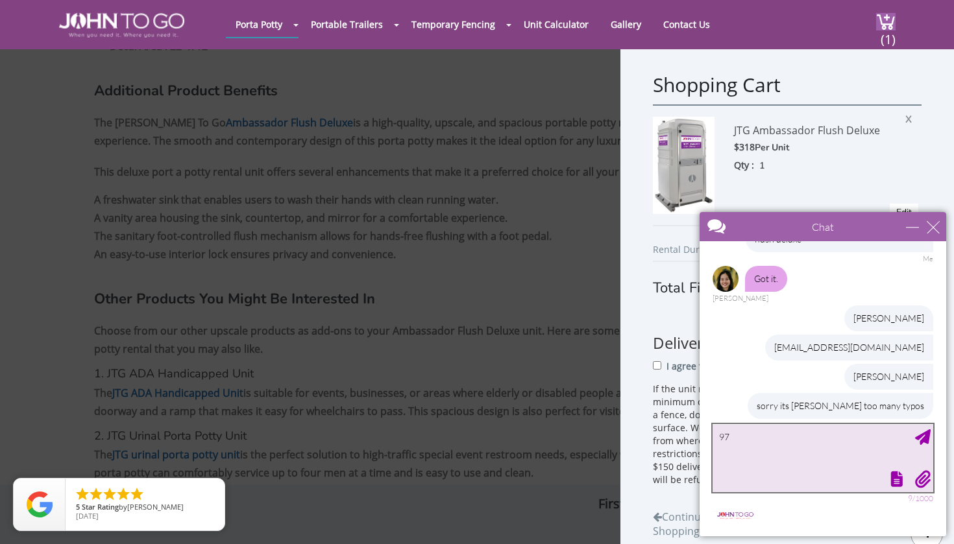
type textarea "9"
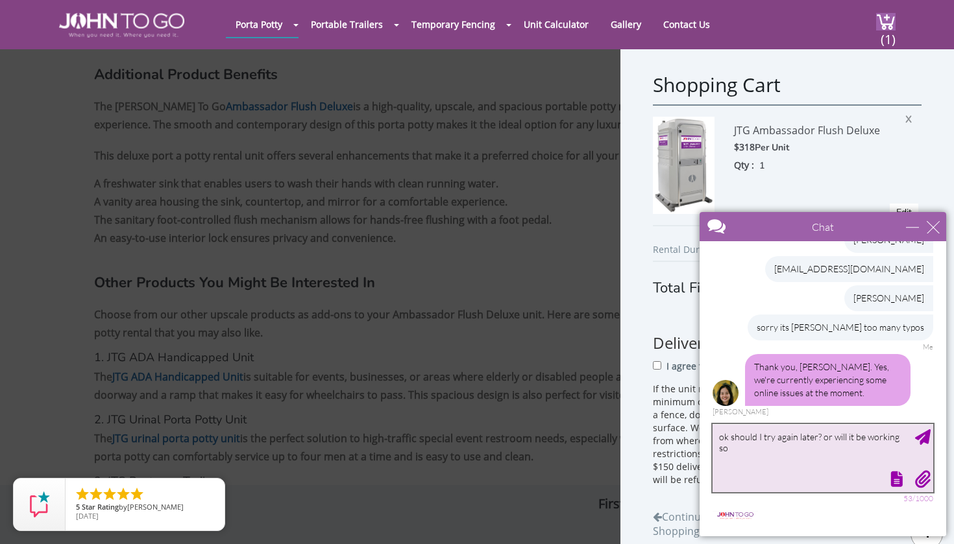
scroll to position [403, 0]
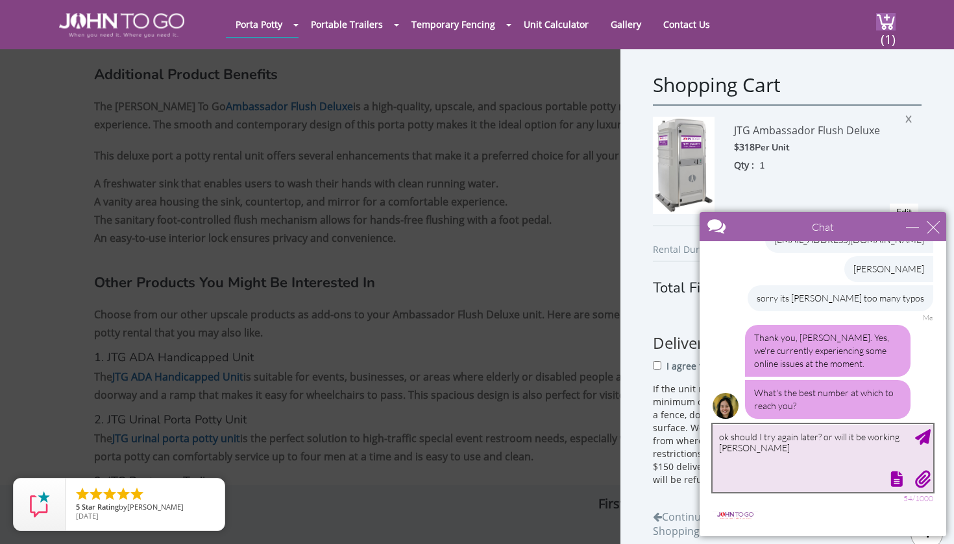
type textarea "ok should I try again later? or will it be working soon"
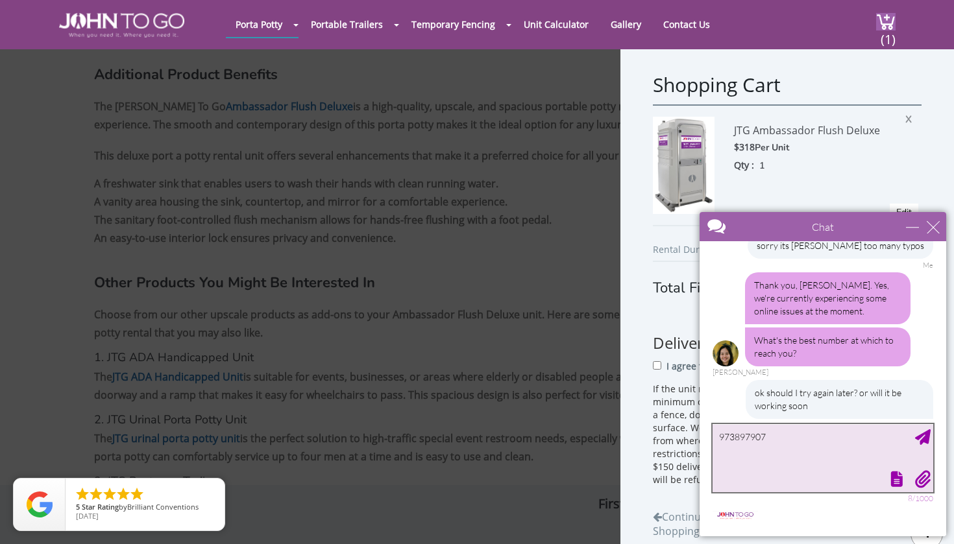
type textarea "9738979073"
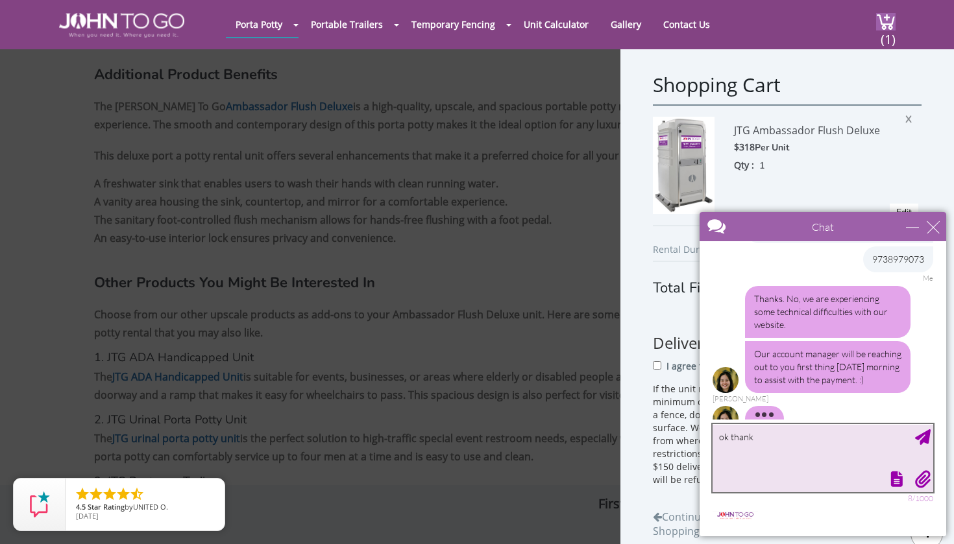
scroll to position [621, 0]
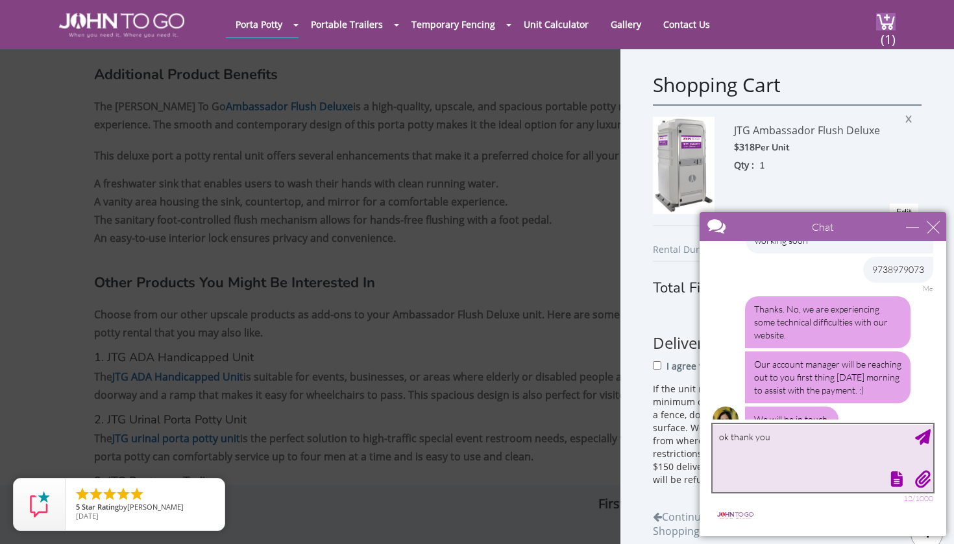
type textarea "ok thank you!"
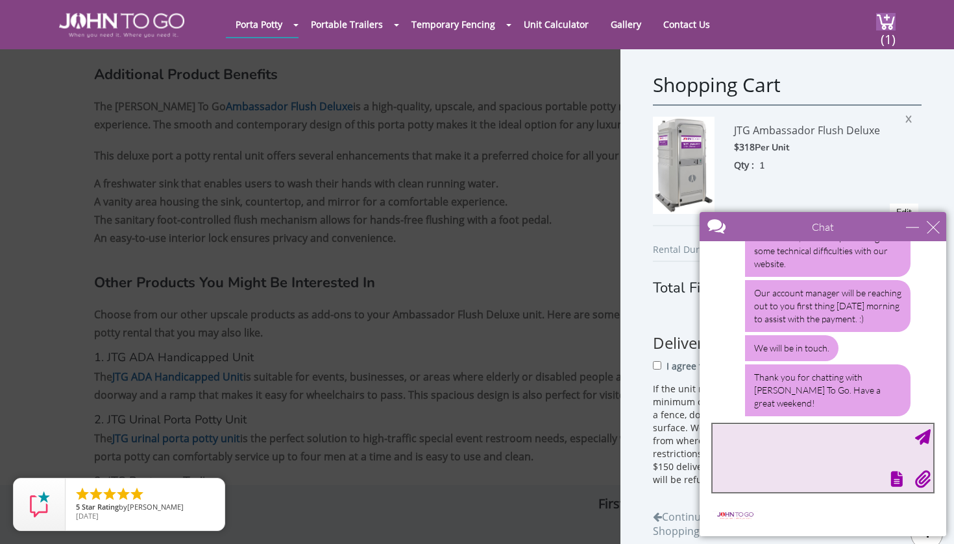
scroll to position [732, 0]
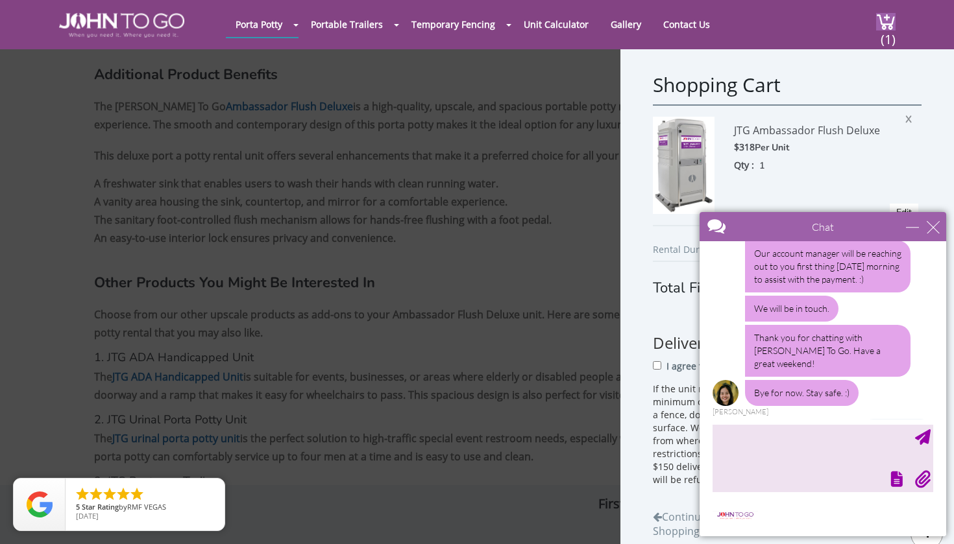
click at [671, 152] on img at bounding box center [684, 165] width 62 height 97
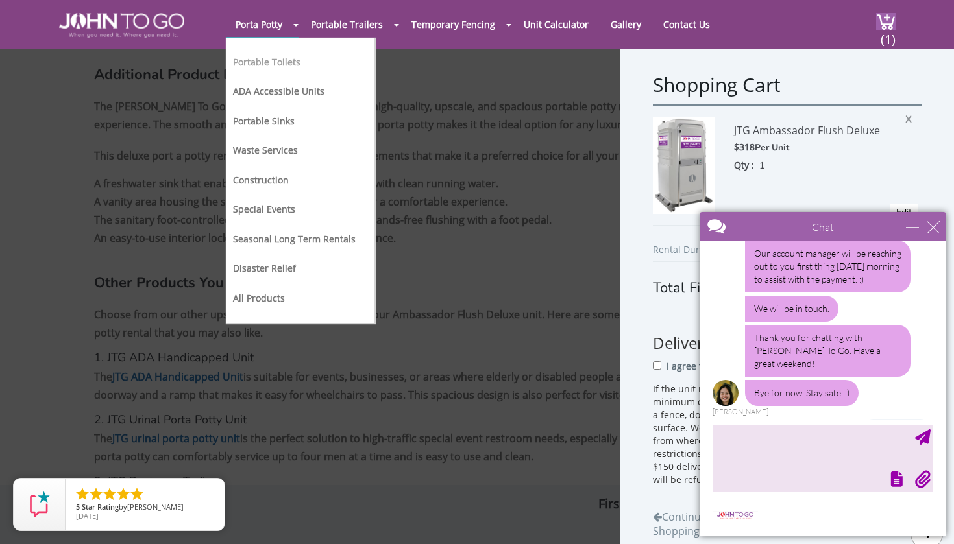
scroll to position [771, 0]
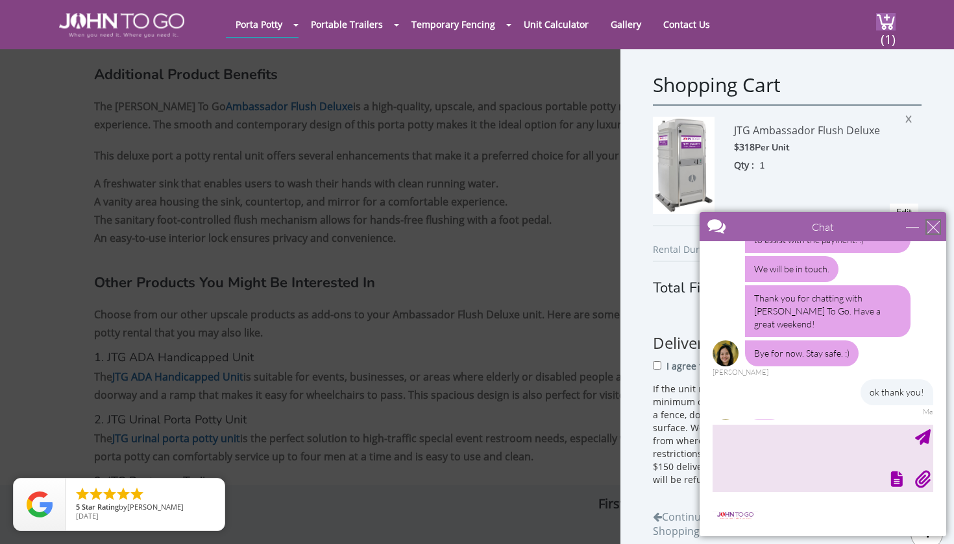
click at [934, 230] on div "close" at bounding box center [932, 227] width 13 height 13
type input "Continue Chat"
type input "End Chat"
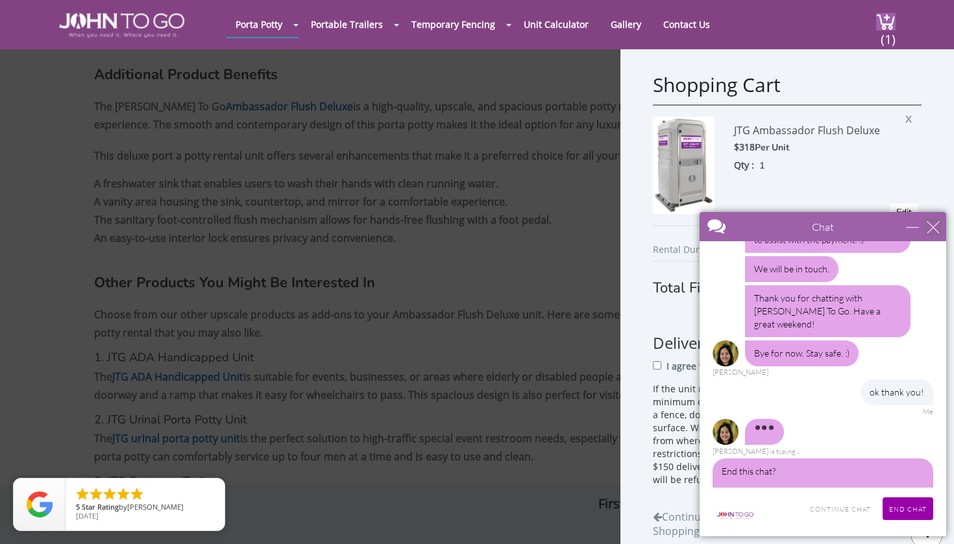
scroll to position [791, 0]
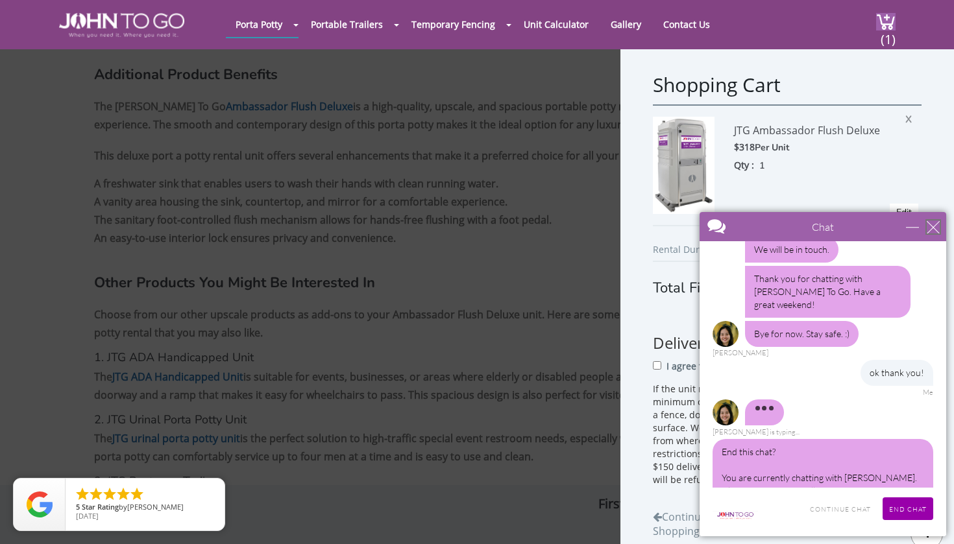
click at [934, 230] on div "close" at bounding box center [932, 227] width 13 height 13
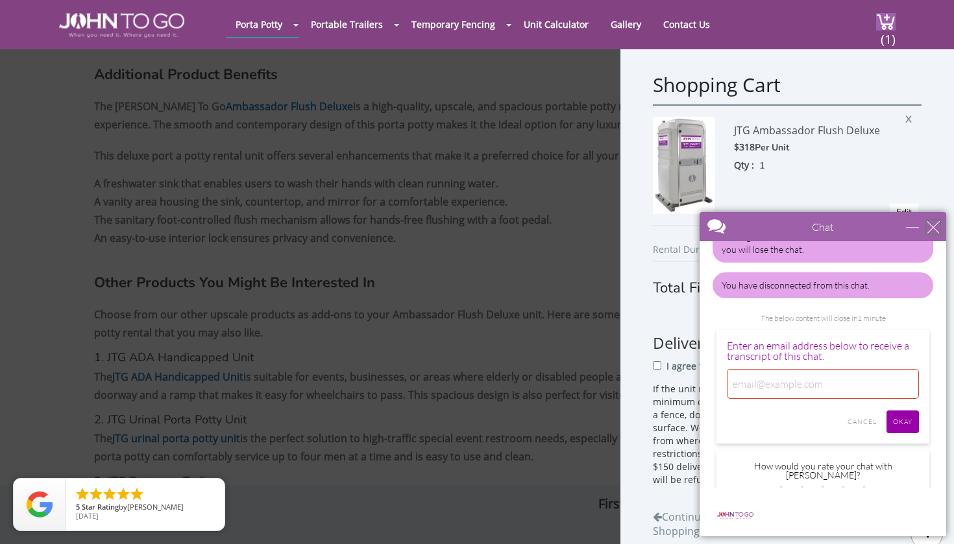
click at [933, 227] on div "close" at bounding box center [932, 227] width 13 height 13
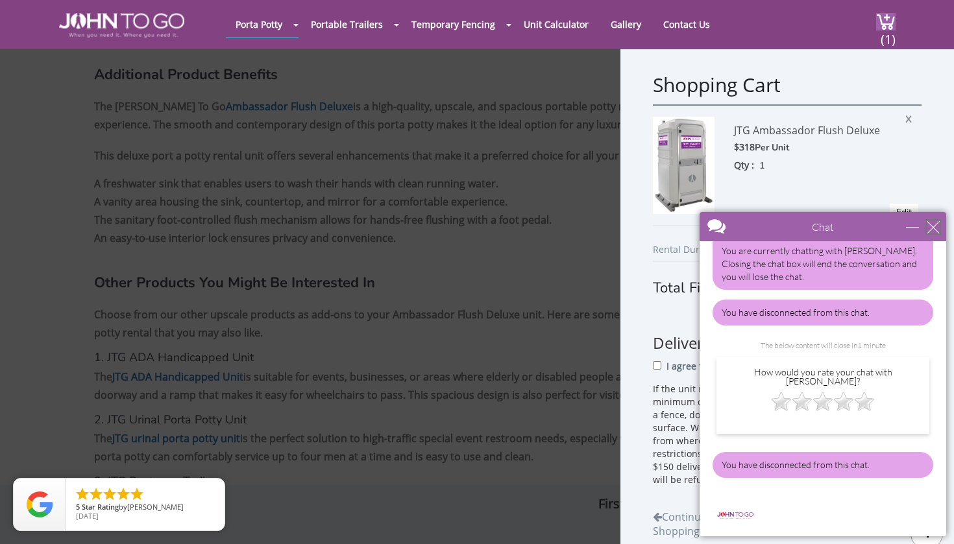
scroll to position [979, 0]
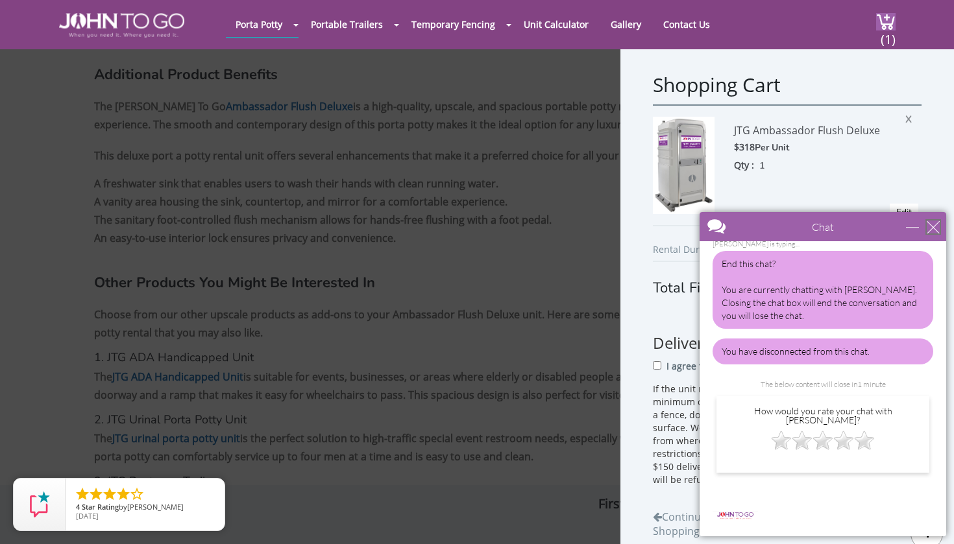
click at [933, 227] on div "close" at bounding box center [932, 227] width 13 height 13
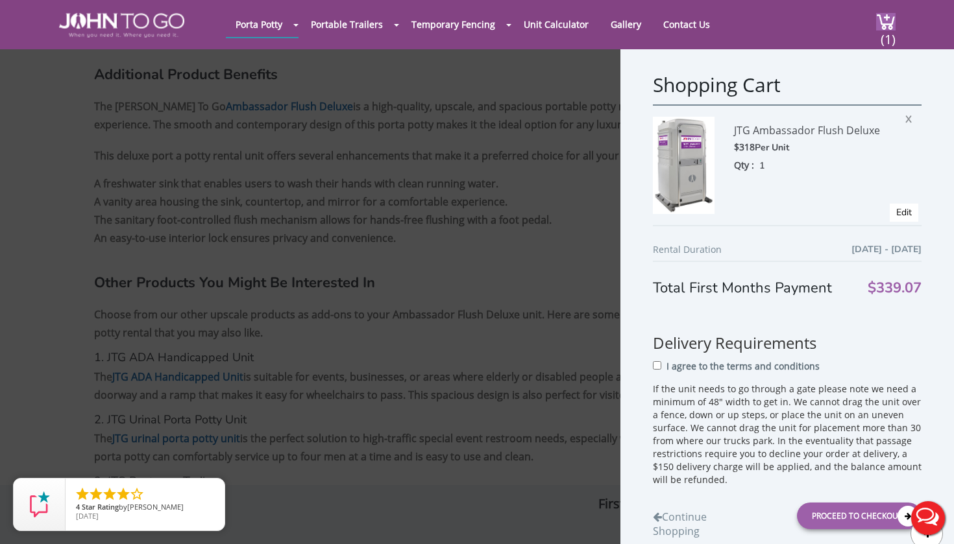
scroll to position [0, 0]
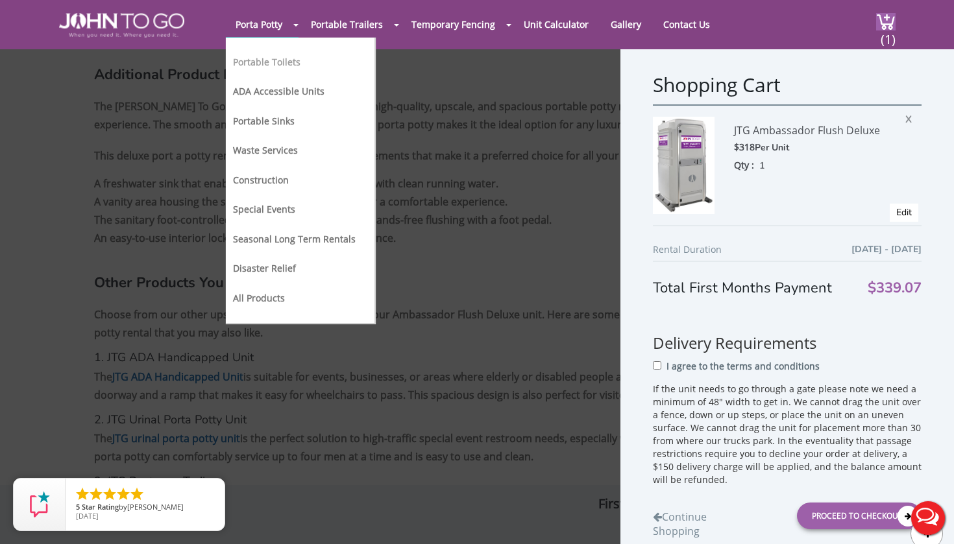
click at [272, 62] on link "Portable Toilets" at bounding box center [266, 62] width 67 height 12
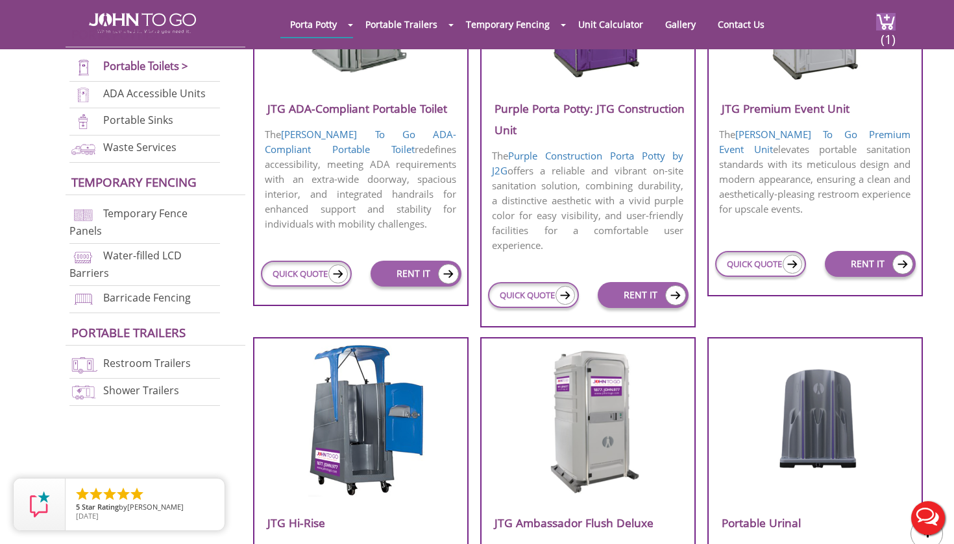
scroll to position [626, 0]
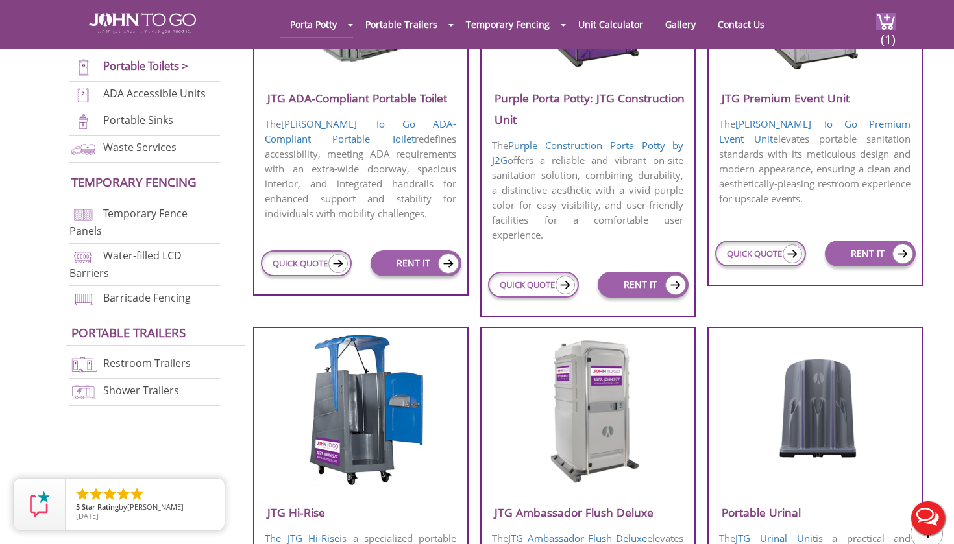
click at [571, 409] on img at bounding box center [587, 409] width 124 height 149
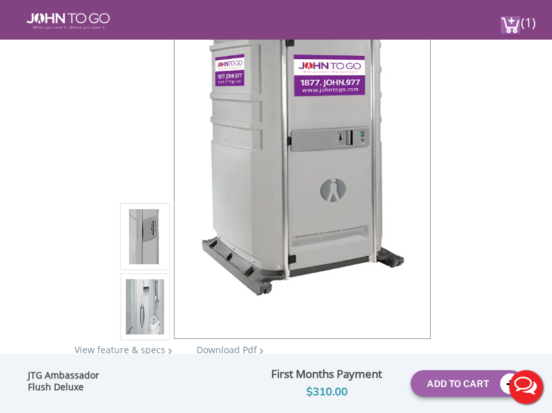
scroll to position [230, 0]
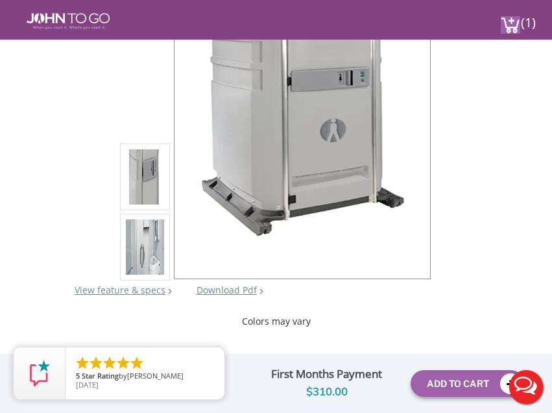
click at [136, 232] on img at bounding box center [145, 250] width 38 height 306
